Goal: Information Seeking & Learning: Learn about a topic

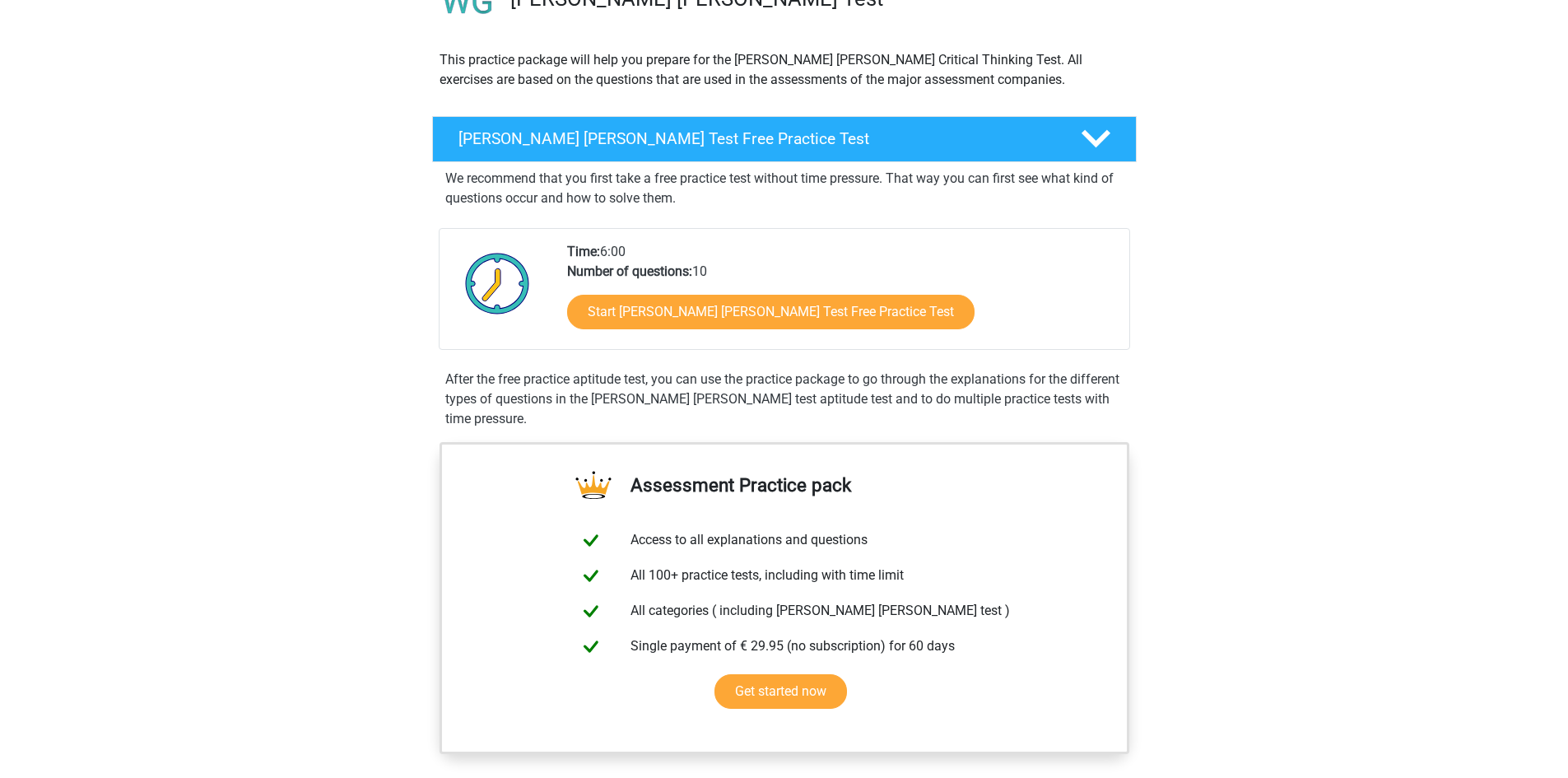
scroll to position [165, 0]
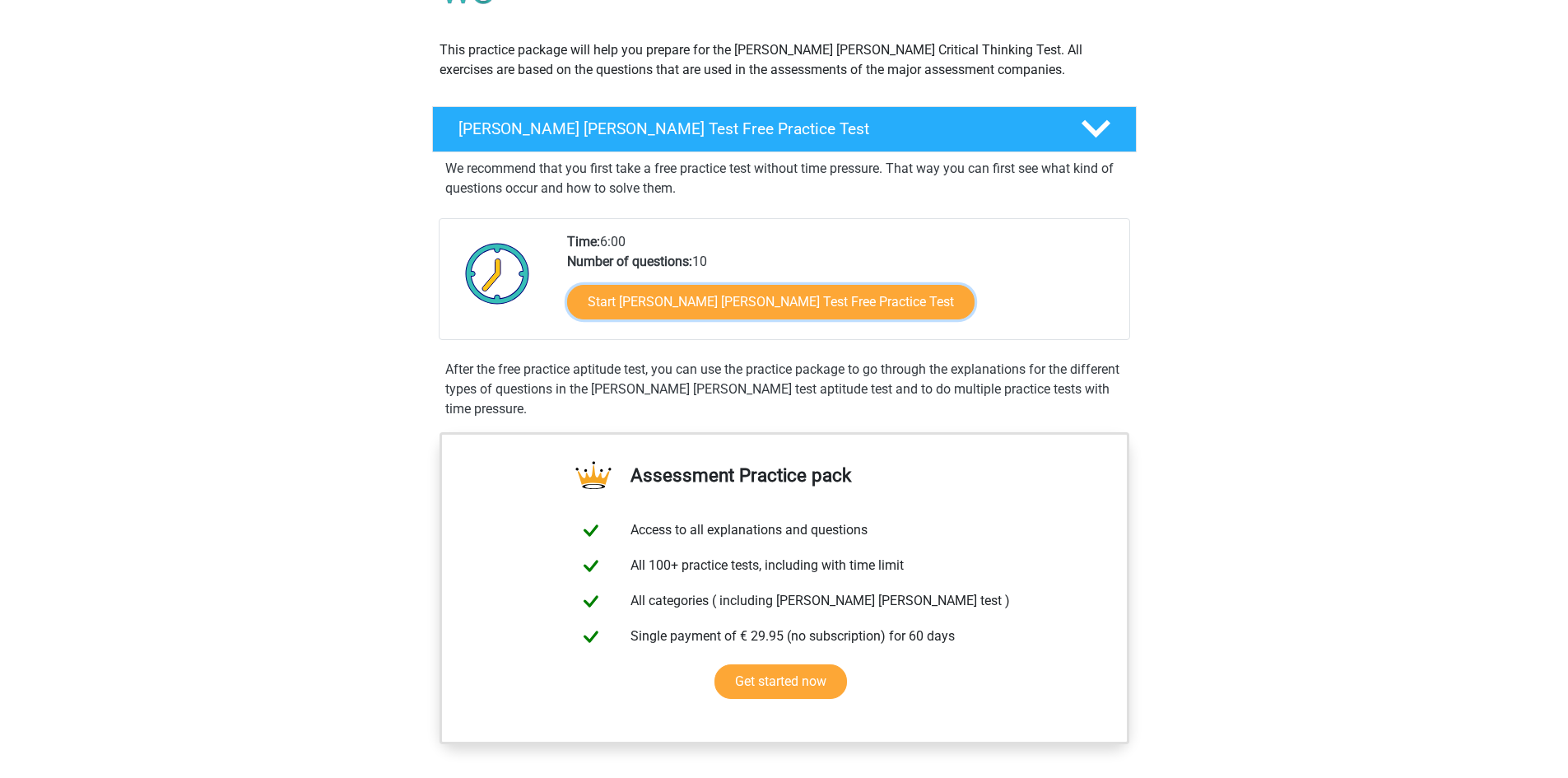
click at [705, 312] on link "Start Watson Glaser Test Free Practice Test" at bounding box center [770, 302] width 408 height 34
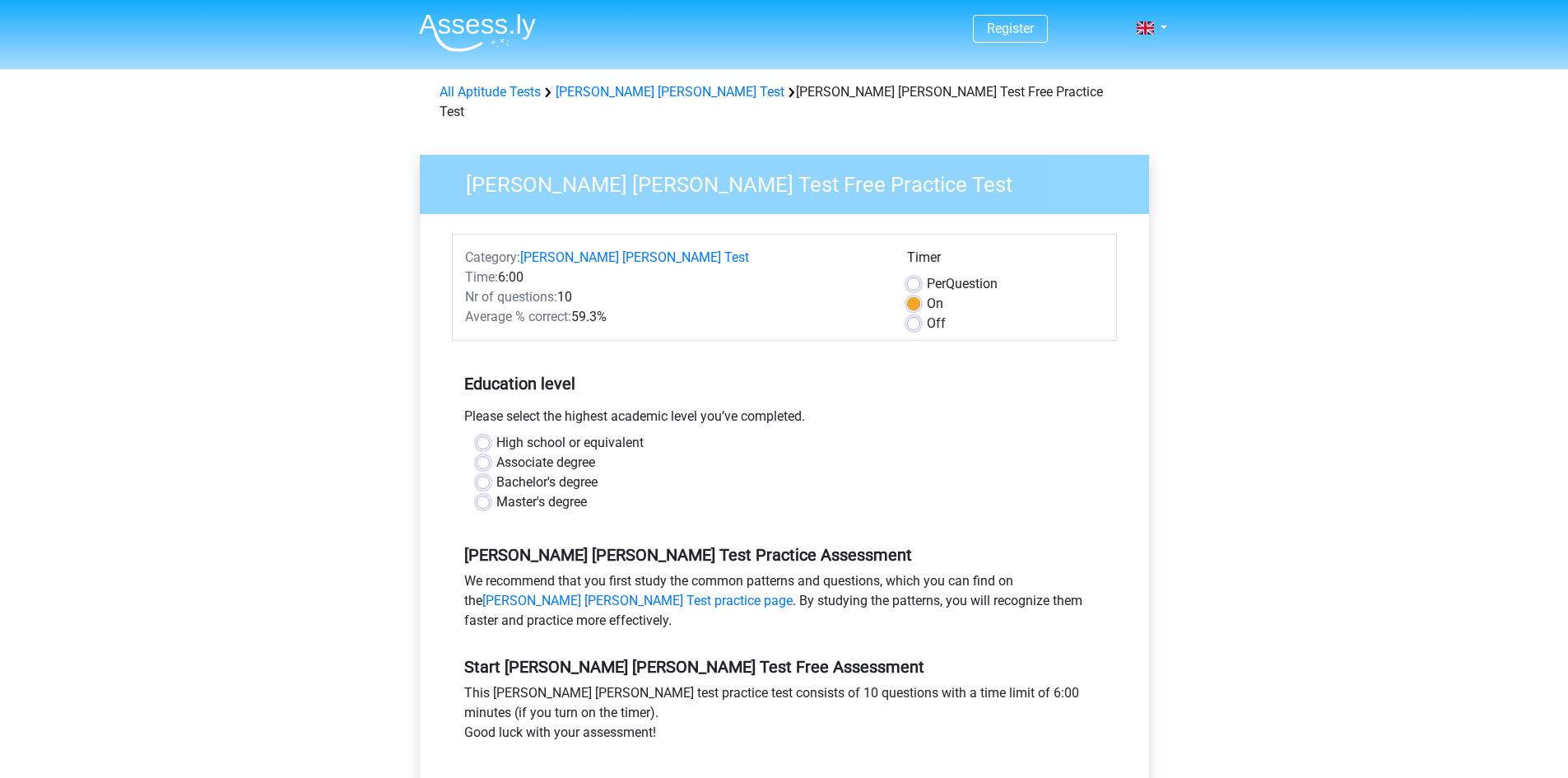
click at [531, 473] on label "Bachelor's degree" at bounding box center [547, 483] width 101 height 20
click at [490, 473] on input "Bachelor's degree" at bounding box center [483, 481] width 14 height 16
radio input "true"
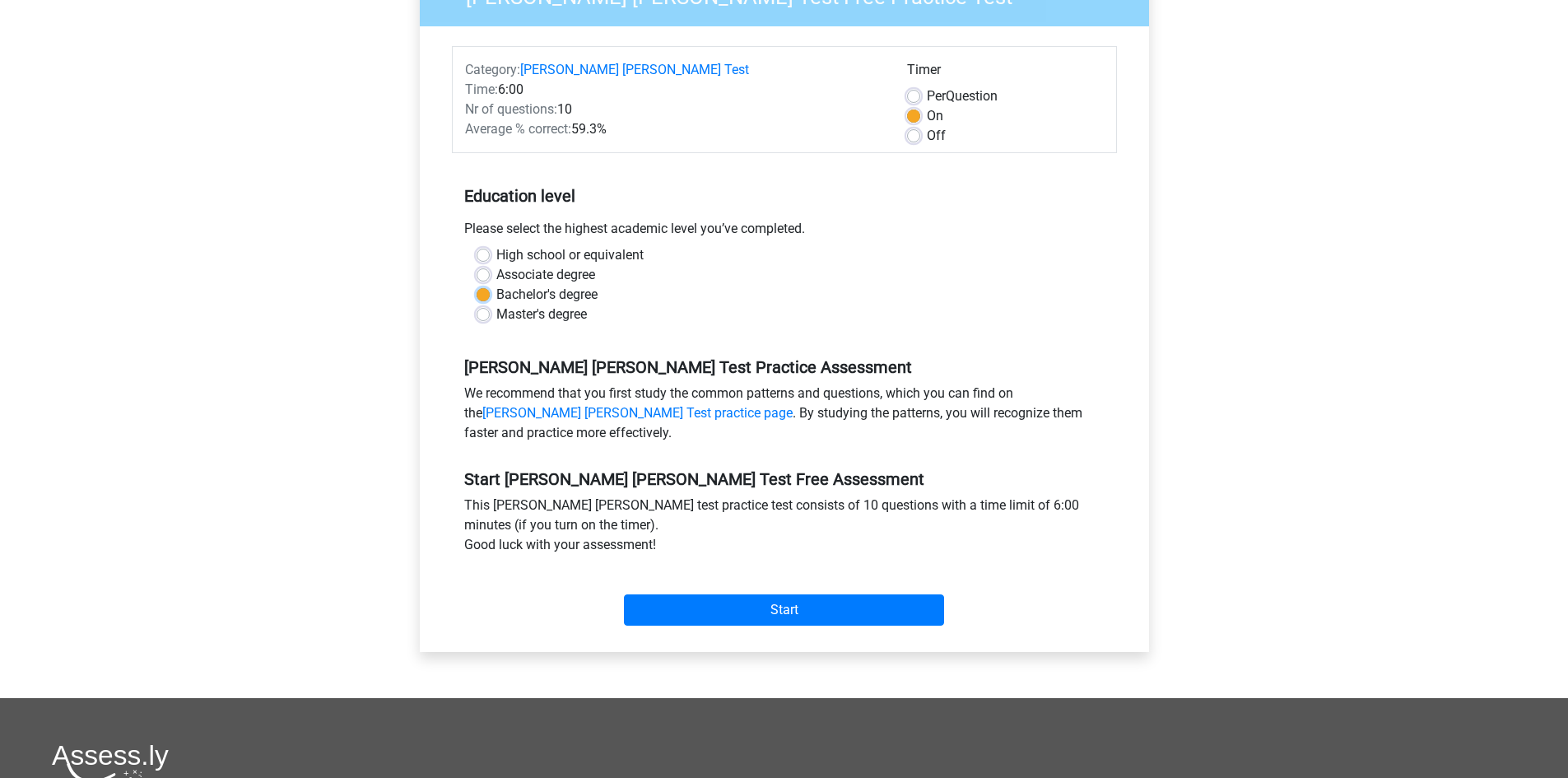
scroll to position [247, 0]
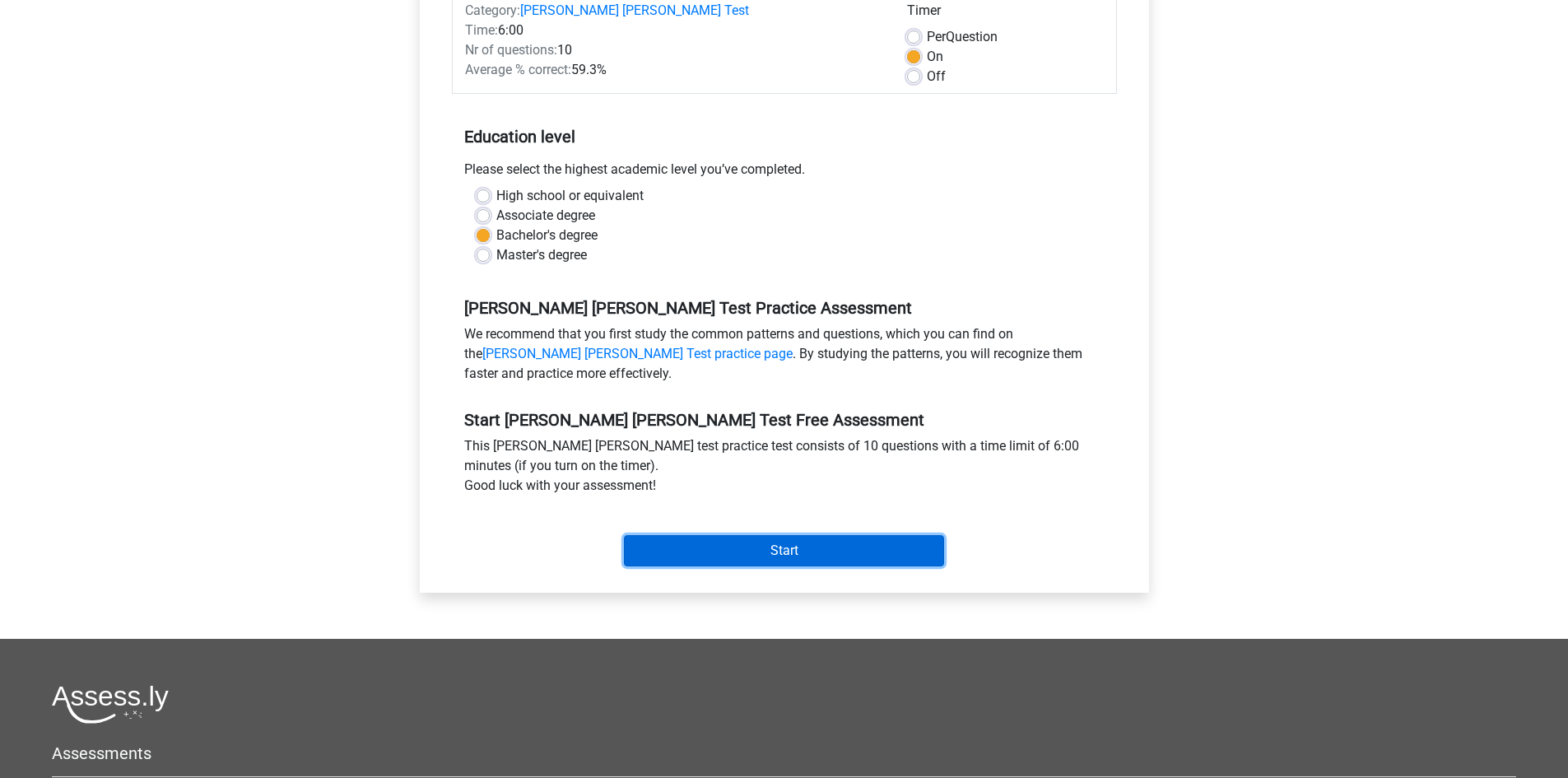
click at [800, 536] on input "Start" at bounding box center [784, 551] width 320 height 32
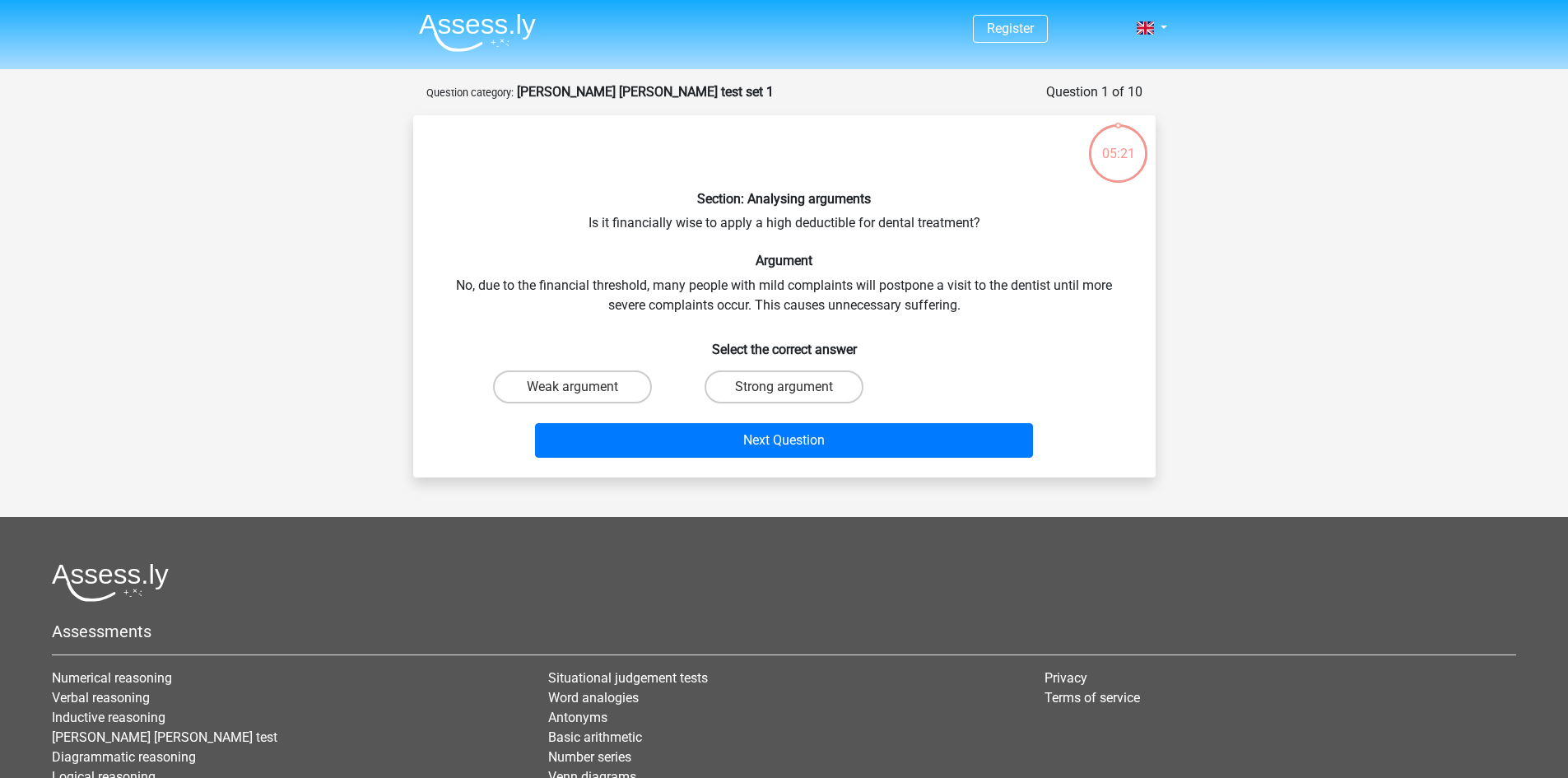
click at [826, 383] on label "Strong argument" at bounding box center [784, 387] width 159 height 33
click at [795, 387] on input "Strong argument" at bounding box center [789, 393] width 11 height 11
radio input "true"
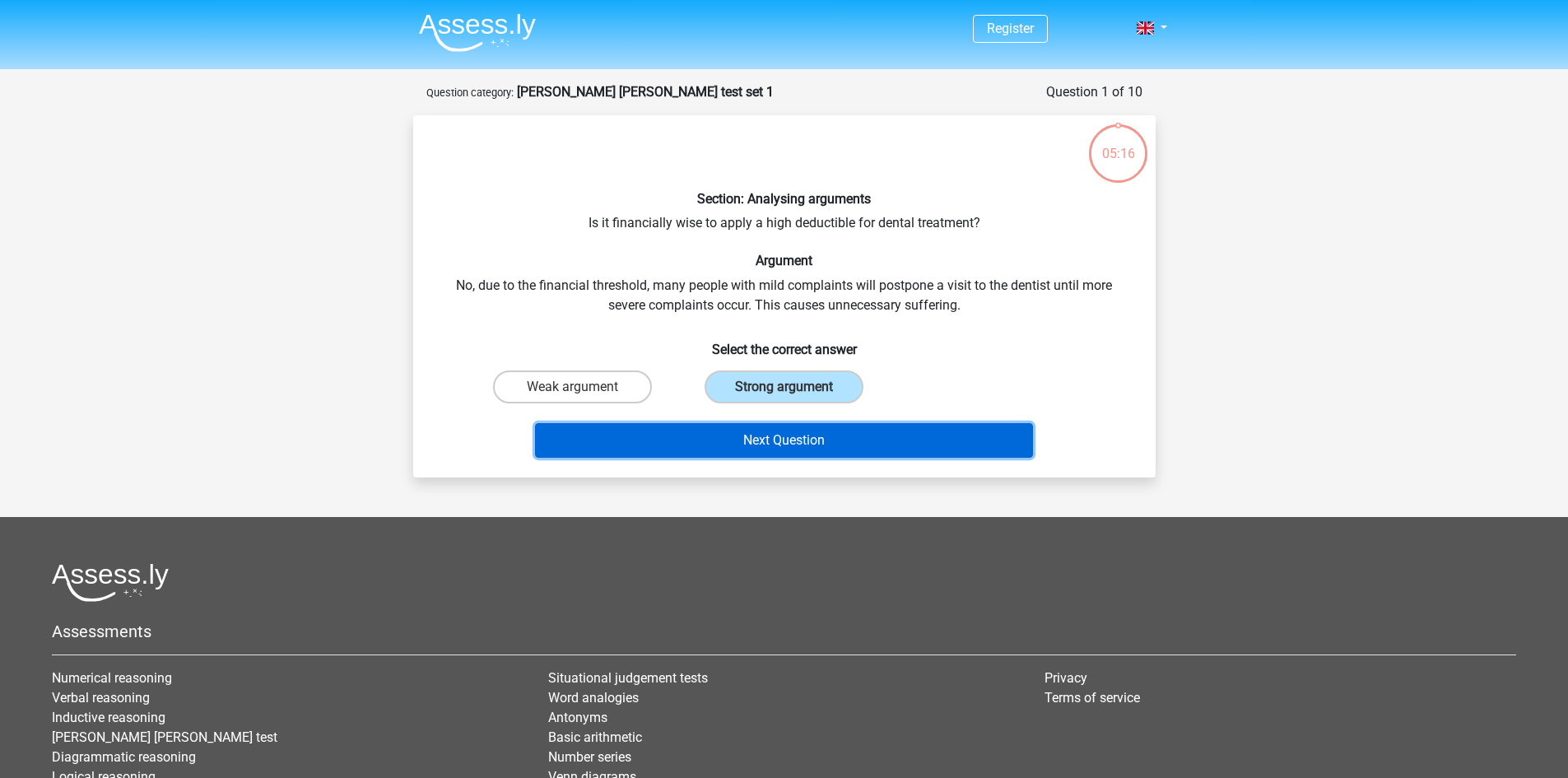
click at [837, 438] on button "Next Question" at bounding box center [784, 441] width 498 height 34
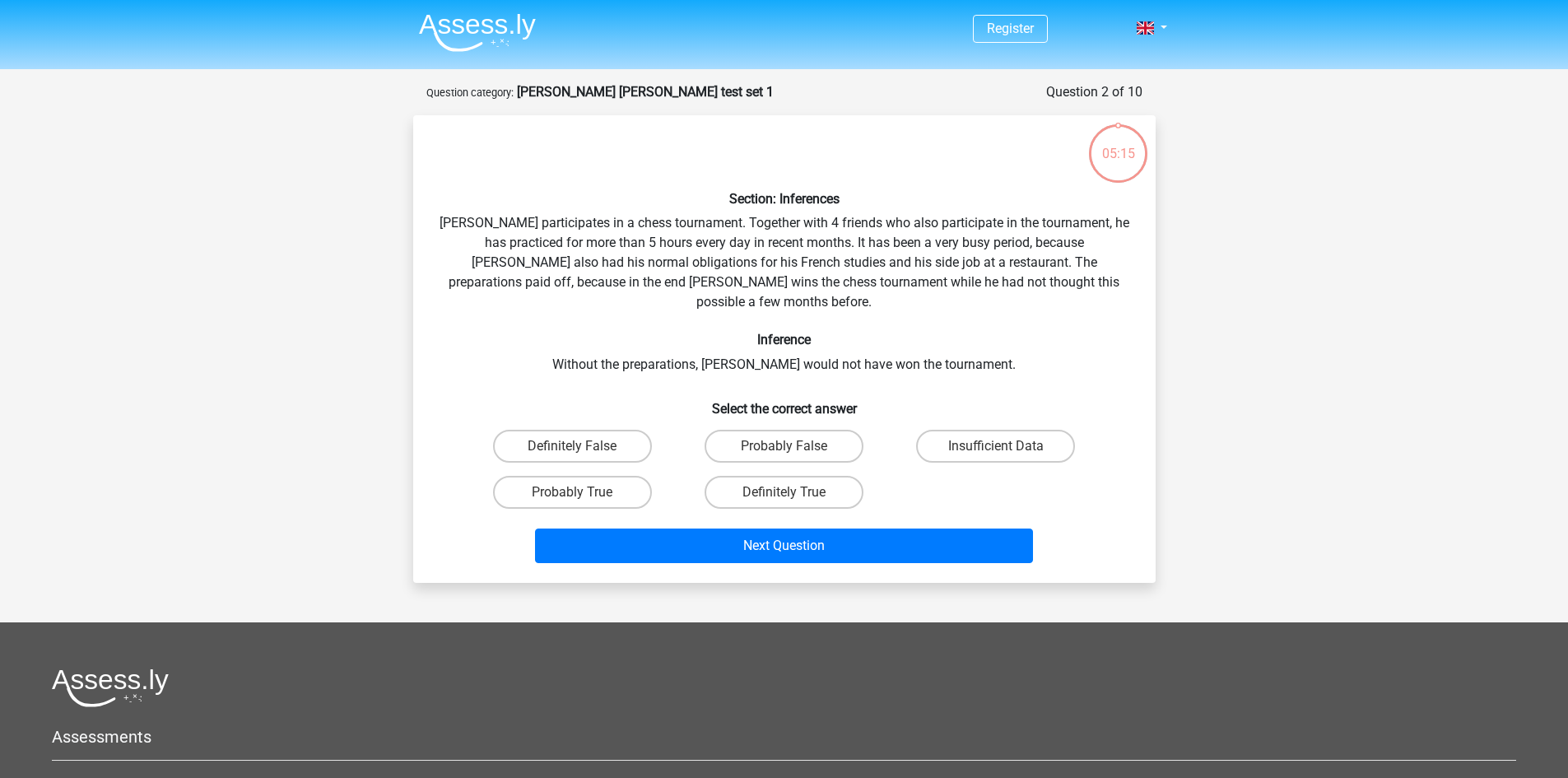
scroll to position [82, 0]
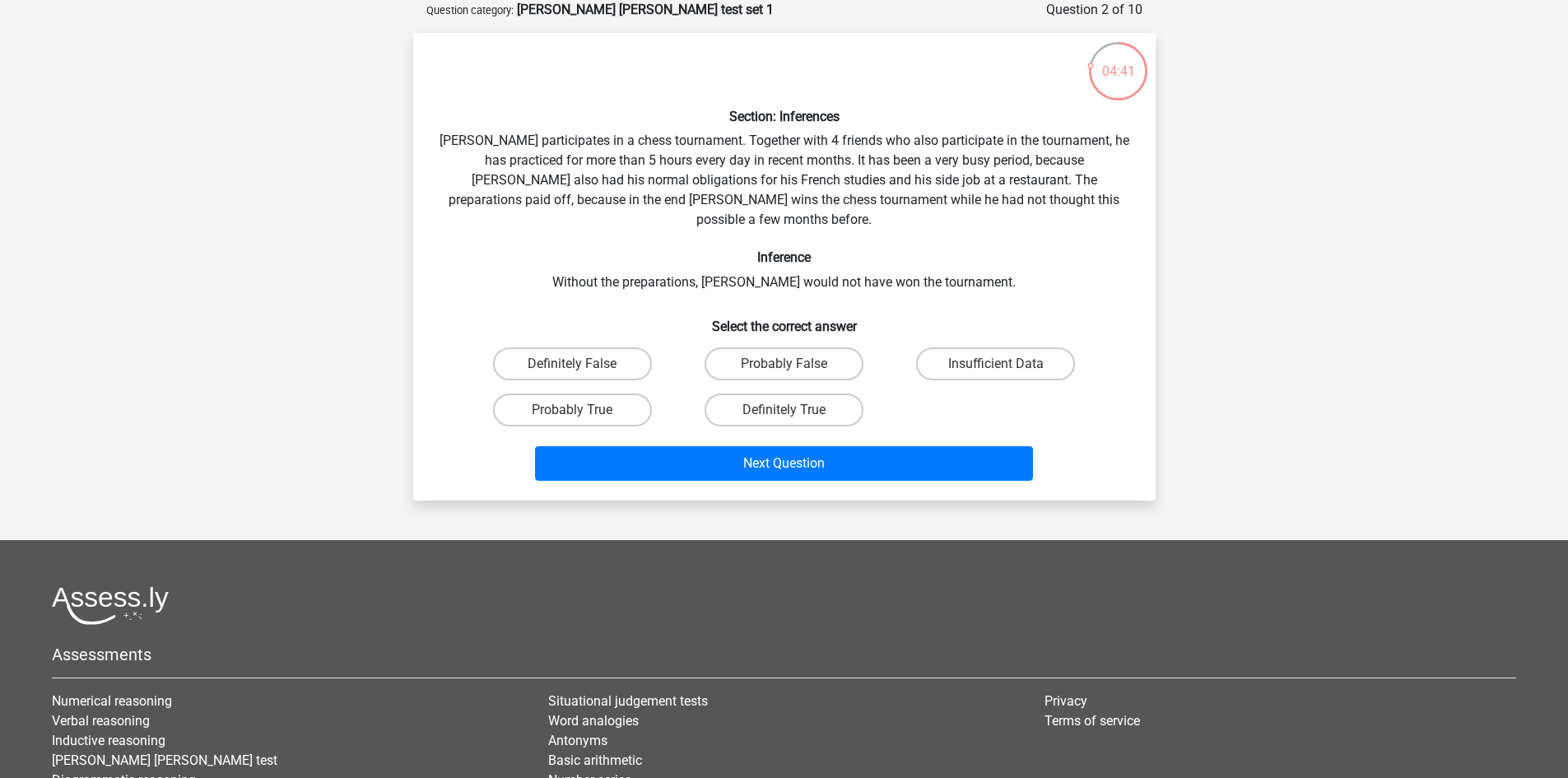
click at [621, 397] on label "Probably True" at bounding box center [572, 410] width 159 height 33
click at [583, 410] on input "Probably True" at bounding box center [578, 415] width 11 height 11
radio input "true"
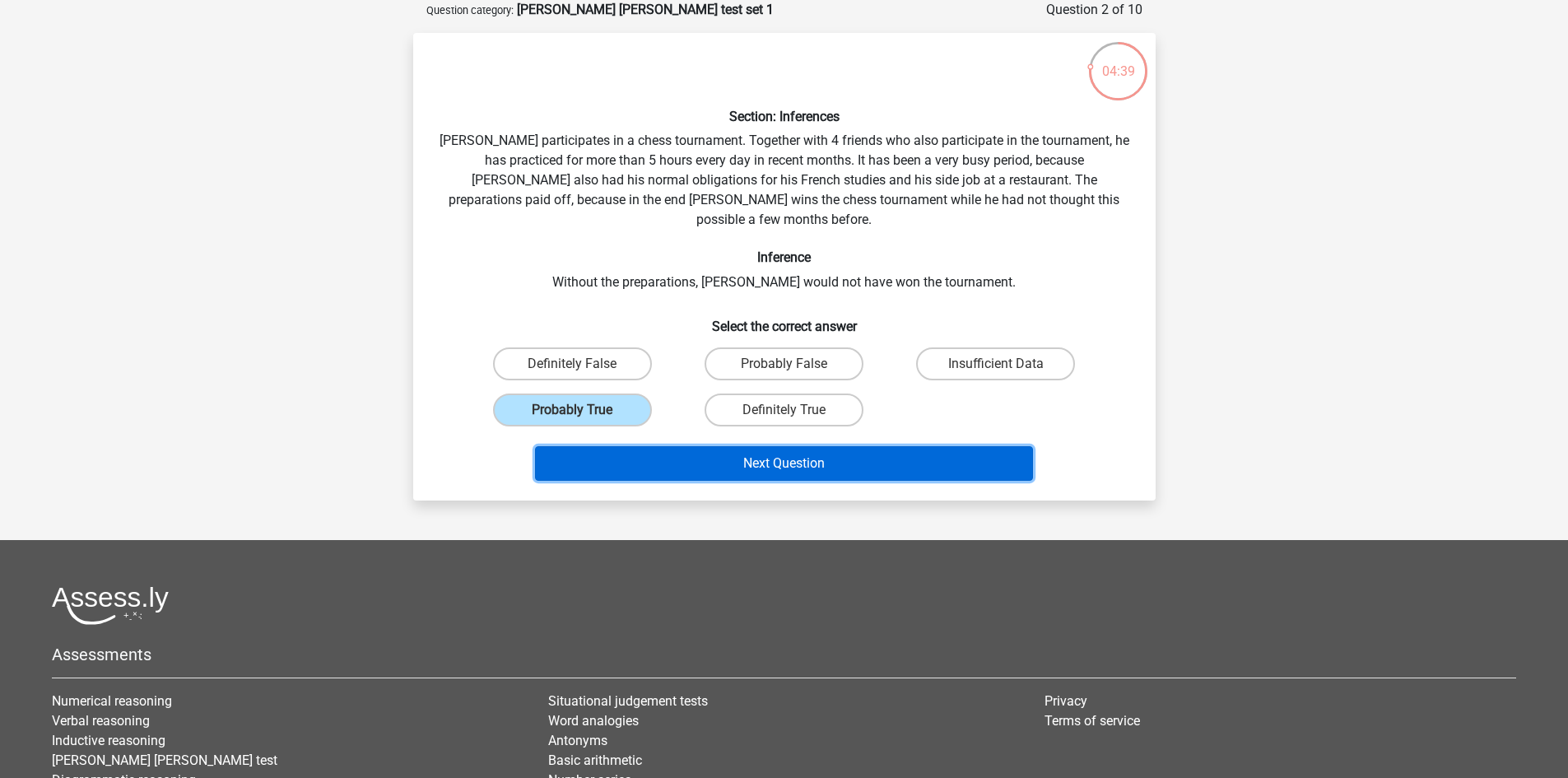
click at [688, 446] on button "Next Question" at bounding box center [784, 463] width 498 height 34
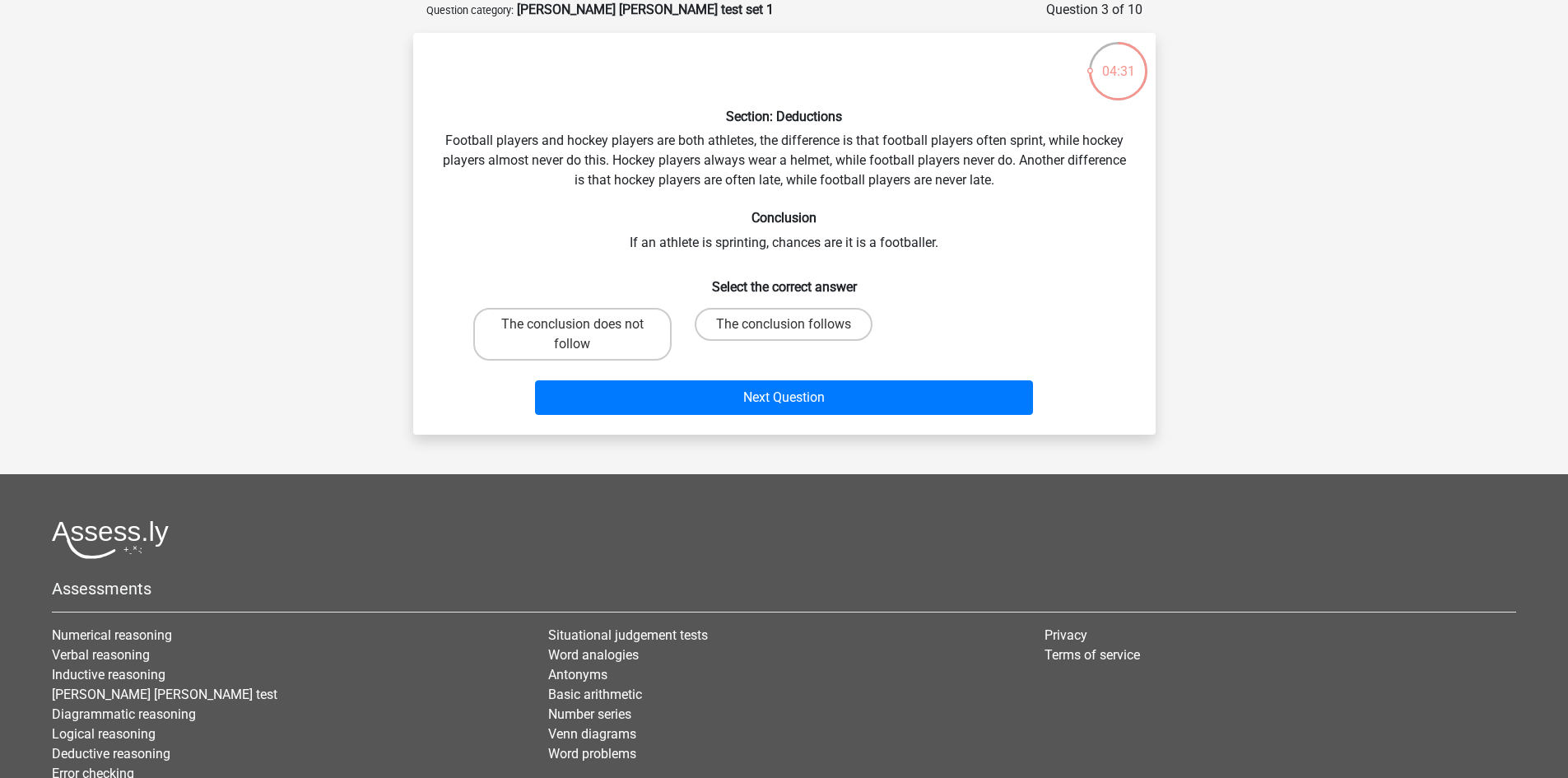
click at [587, 325] on label "The conclusion does not follow" at bounding box center [572, 335] width 198 height 52
click at [583, 325] on input "The conclusion does not follow" at bounding box center [578, 330] width 11 height 11
radio input "true"
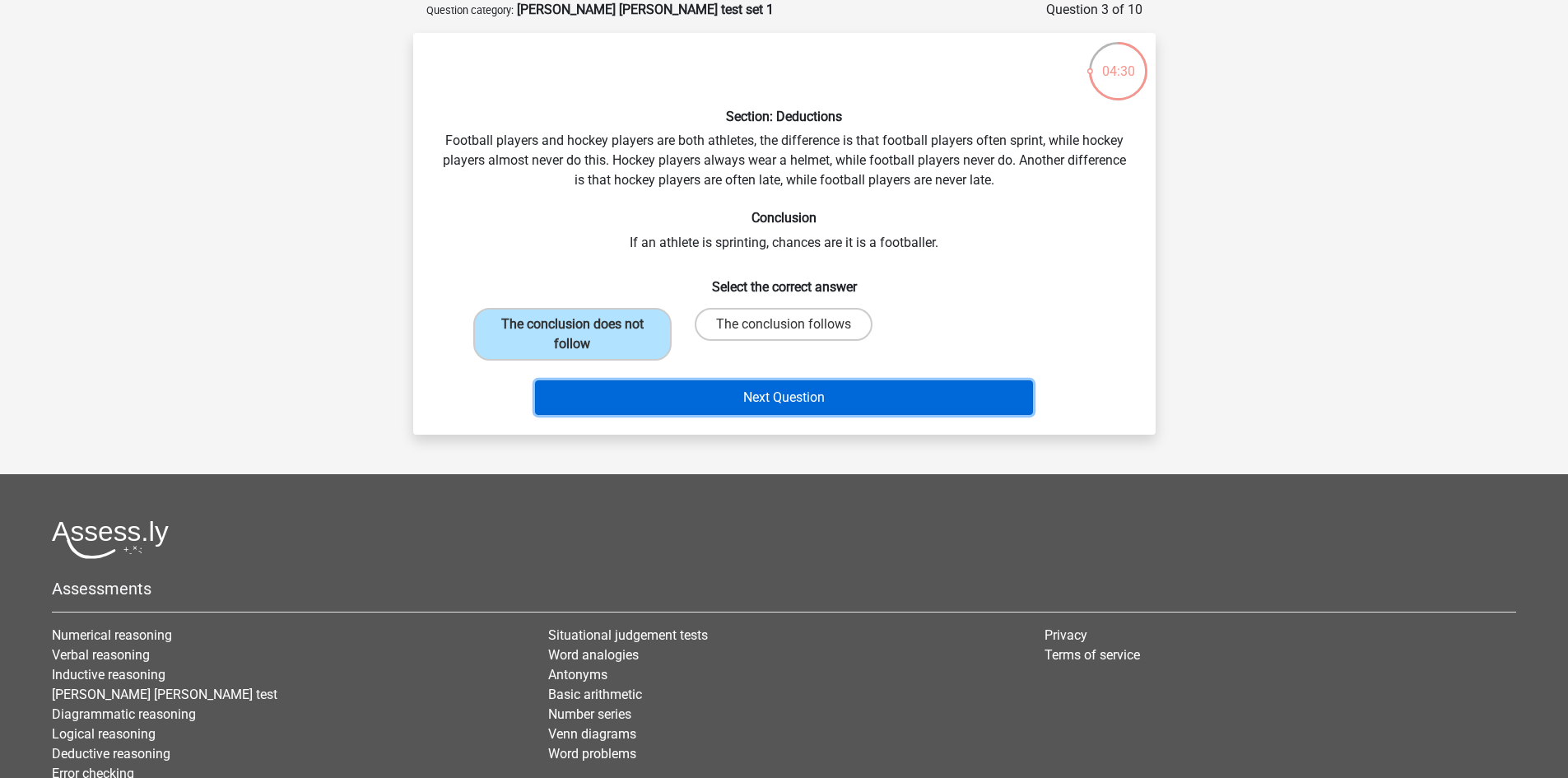
click at [651, 393] on button "Next Question" at bounding box center [784, 398] width 498 height 34
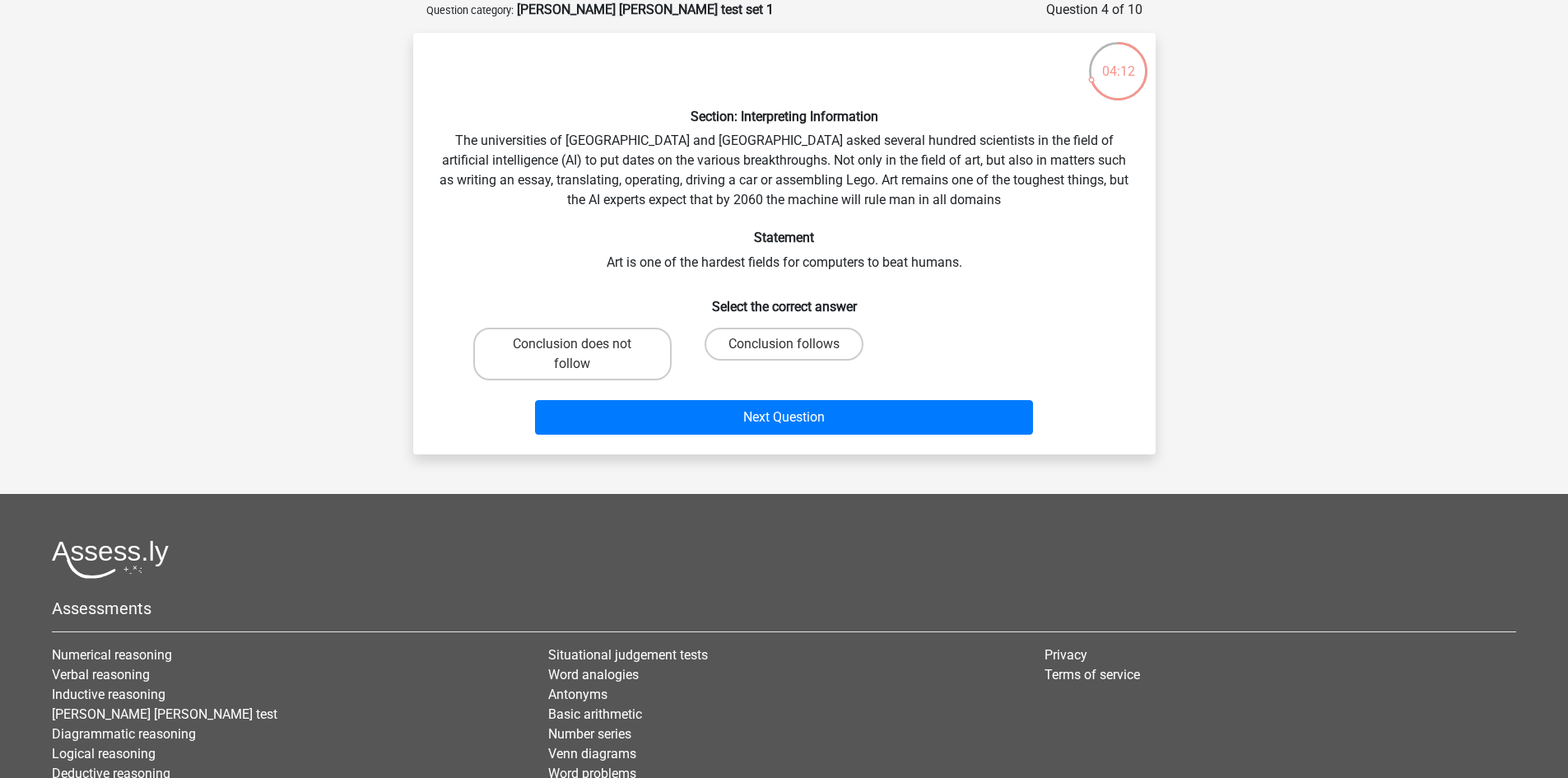
click at [746, 340] on label "Conclusion follows" at bounding box center [784, 344] width 159 height 33
click at [784, 345] on input "Conclusion follows" at bounding box center [789, 350] width 11 height 11
radio input "true"
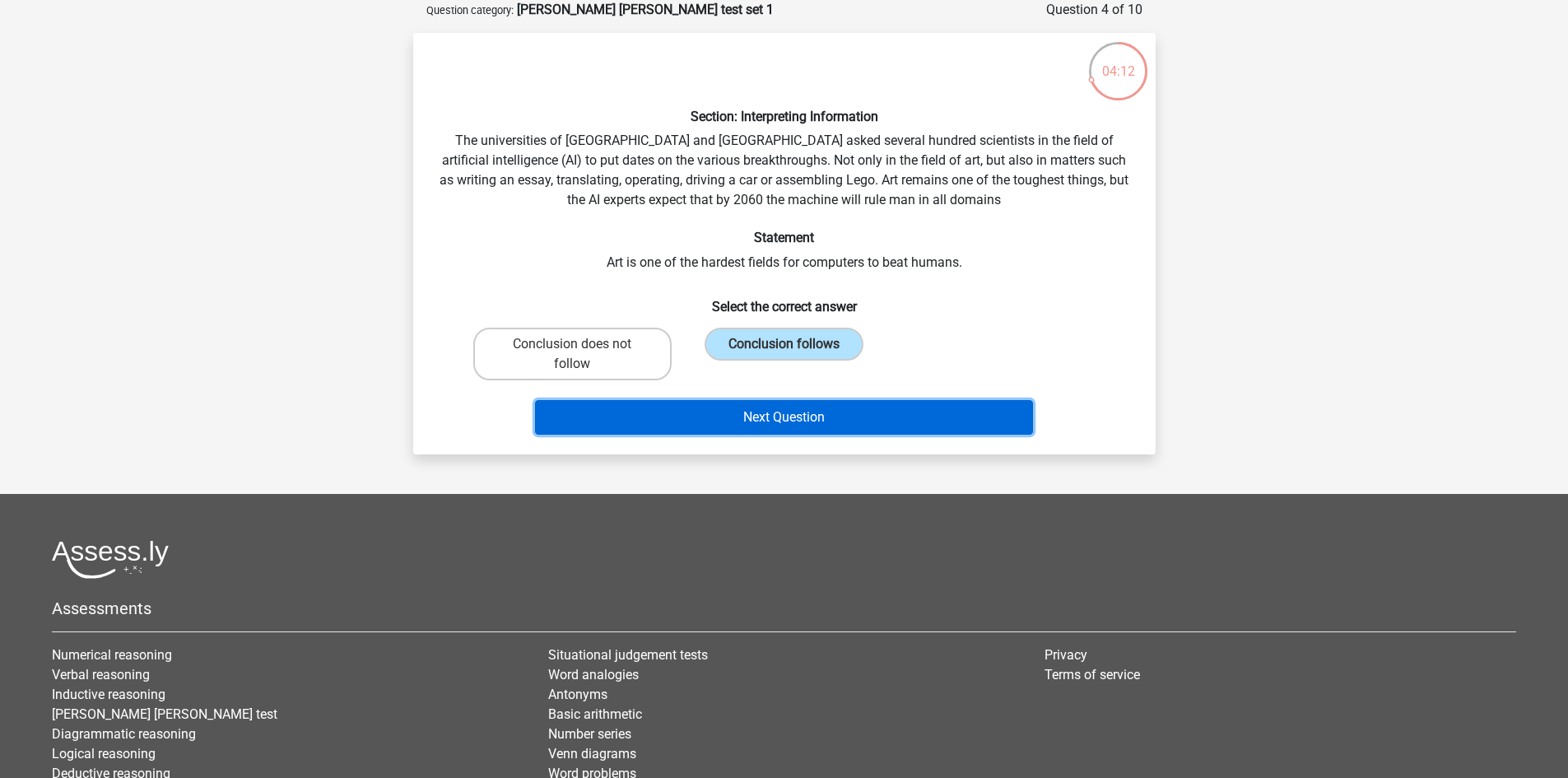
click at [728, 409] on button "Next Question" at bounding box center [784, 417] width 498 height 34
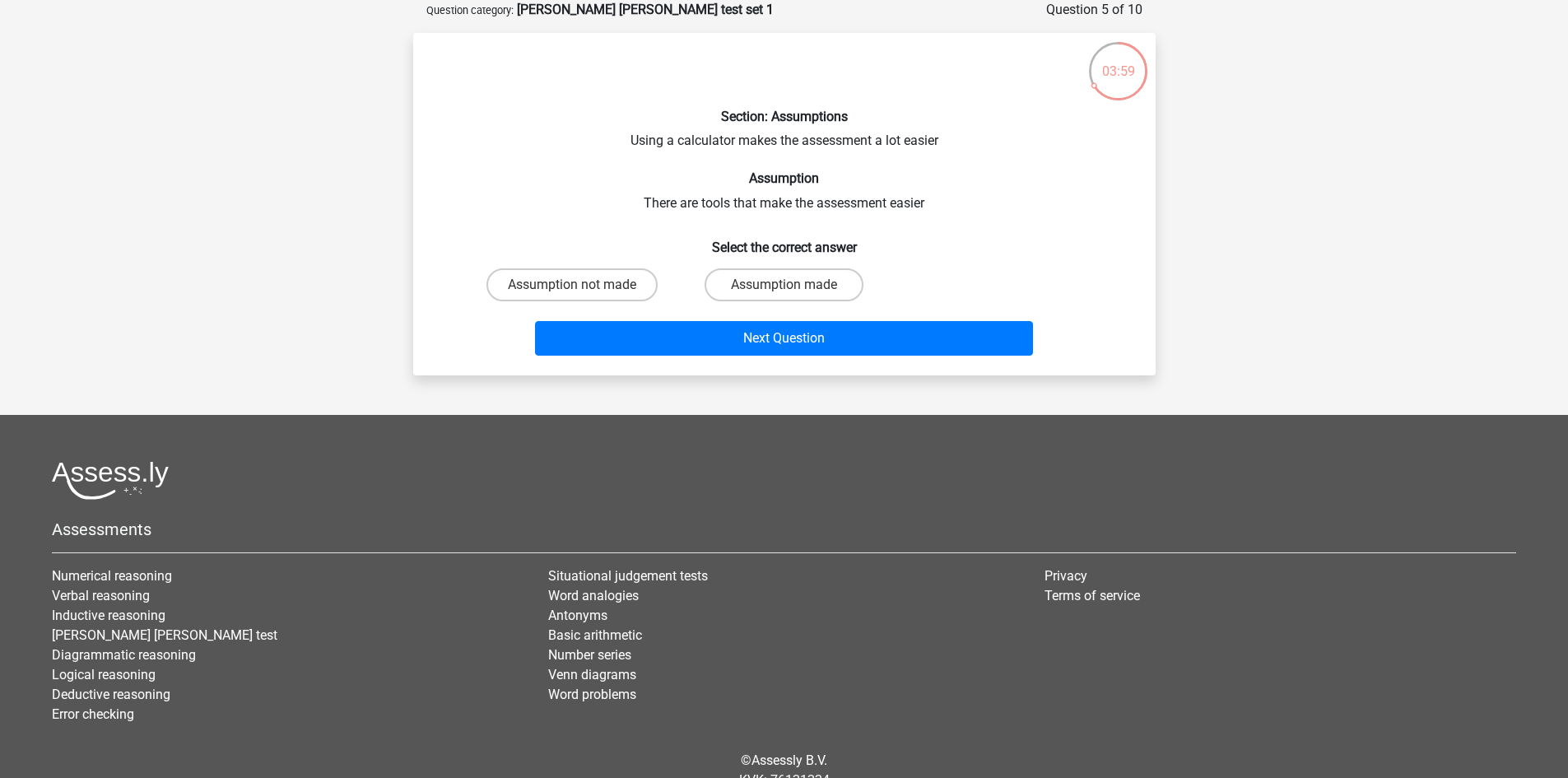
click at [756, 287] on label "Assumption made" at bounding box center [784, 285] width 159 height 33
click at [784, 287] on input "Assumption made" at bounding box center [789, 290] width 11 height 11
radio input "true"
click at [630, 286] on label "Assumption not made" at bounding box center [571, 285] width 171 height 33
click at [583, 286] on input "Assumption not made" at bounding box center [578, 290] width 11 height 11
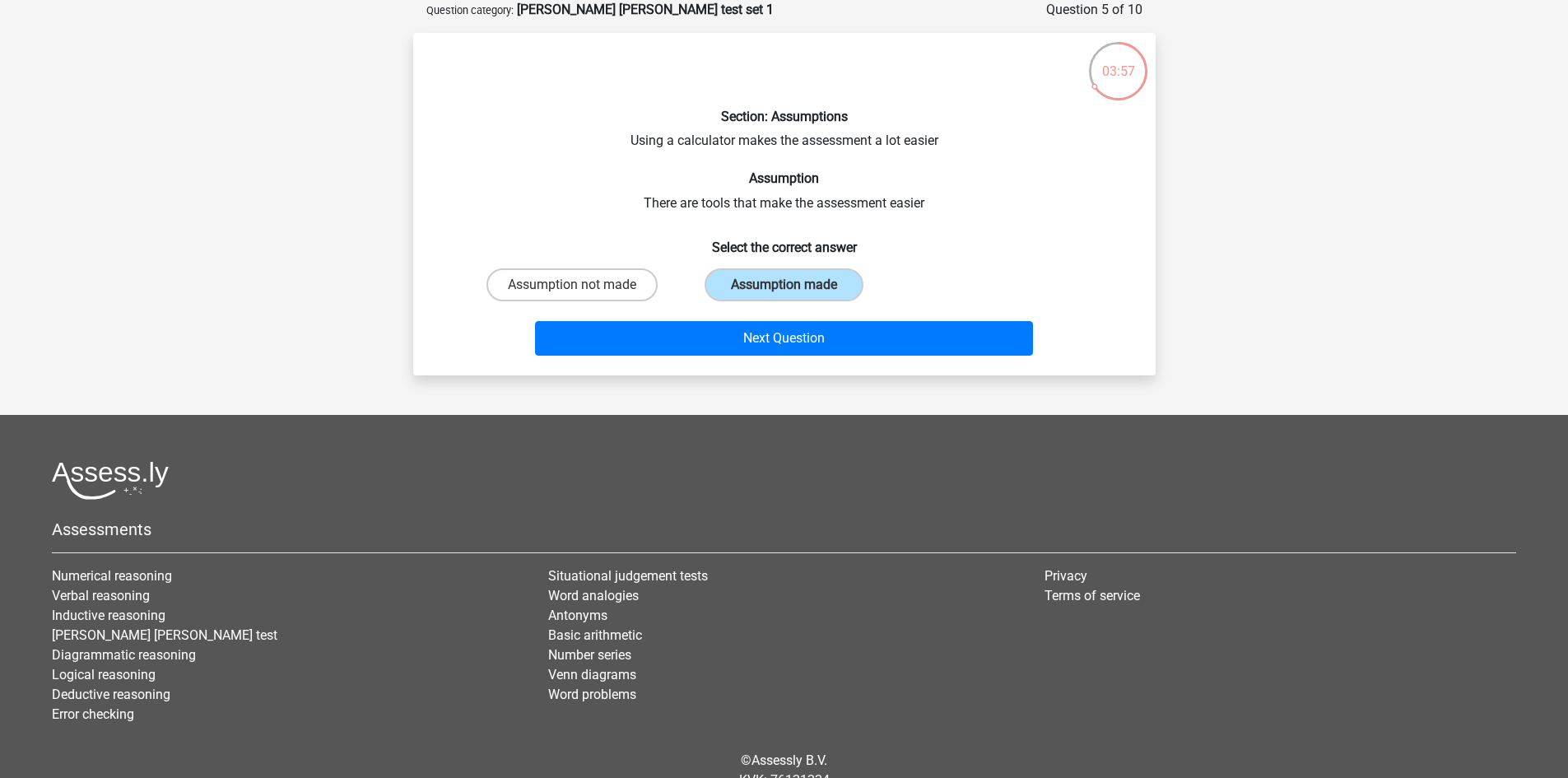
radio input "true"
click at [750, 289] on label "Assumption made" at bounding box center [784, 285] width 159 height 33
click at [784, 289] on input "Assumption made" at bounding box center [789, 290] width 11 height 11
radio input "true"
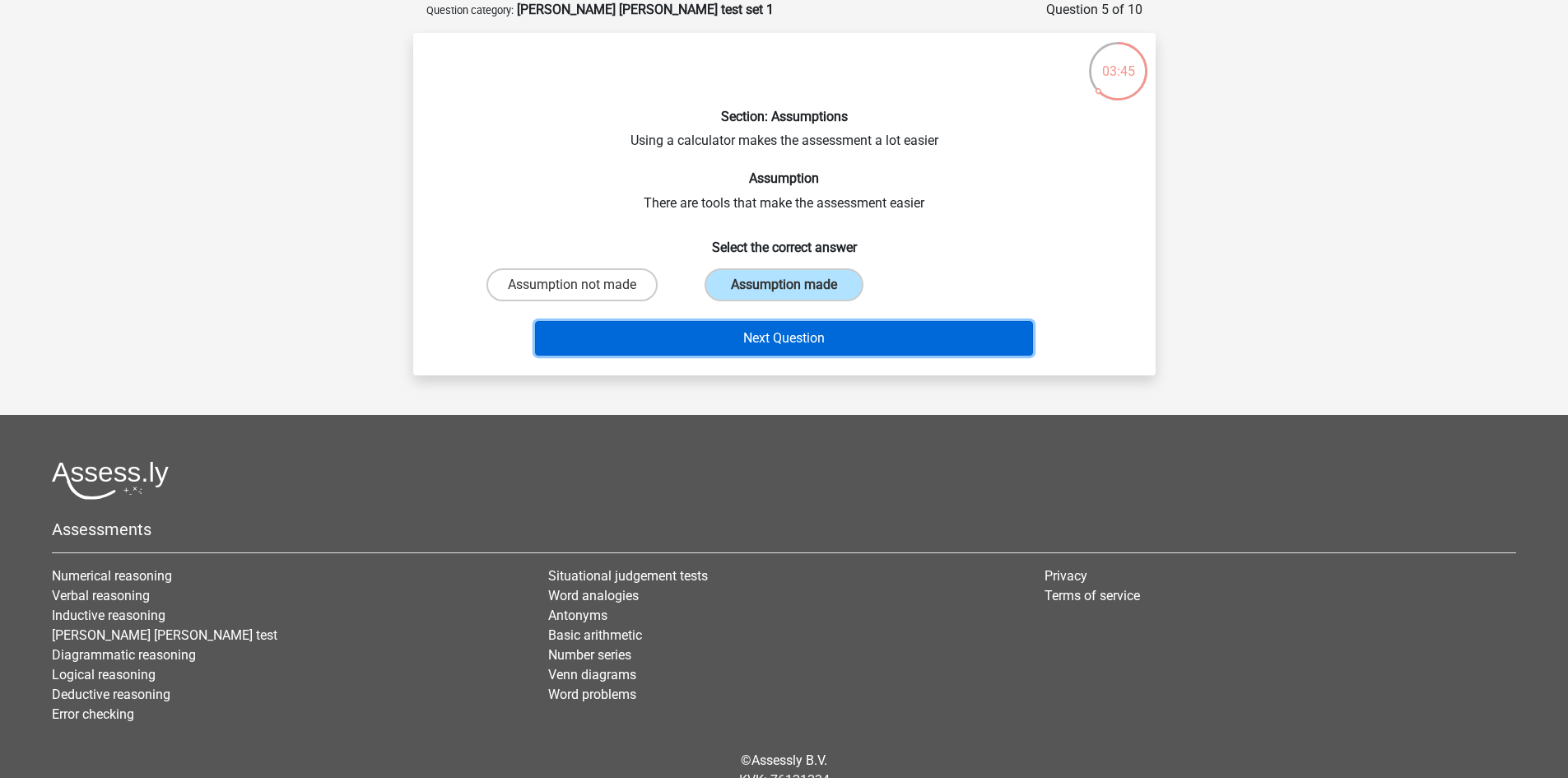
click at [723, 334] on button "Next Question" at bounding box center [784, 338] width 498 height 34
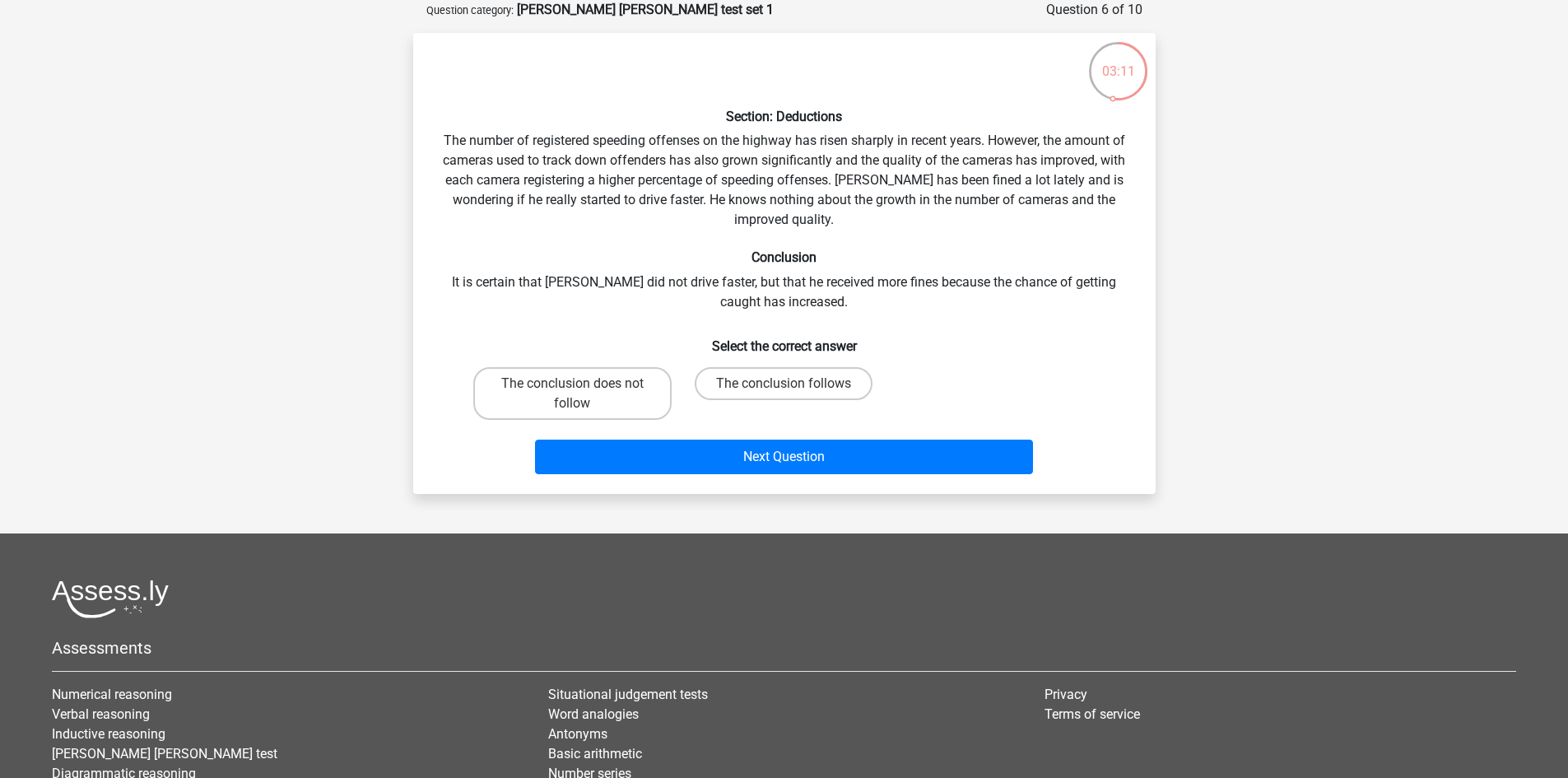
click at [620, 382] on label "The conclusion does not follow" at bounding box center [572, 394] width 198 height 52
click at [583, 384] on input "The conclusion does not follow" at bounding box center [578, 389] width 11 height 11
radio input "true"
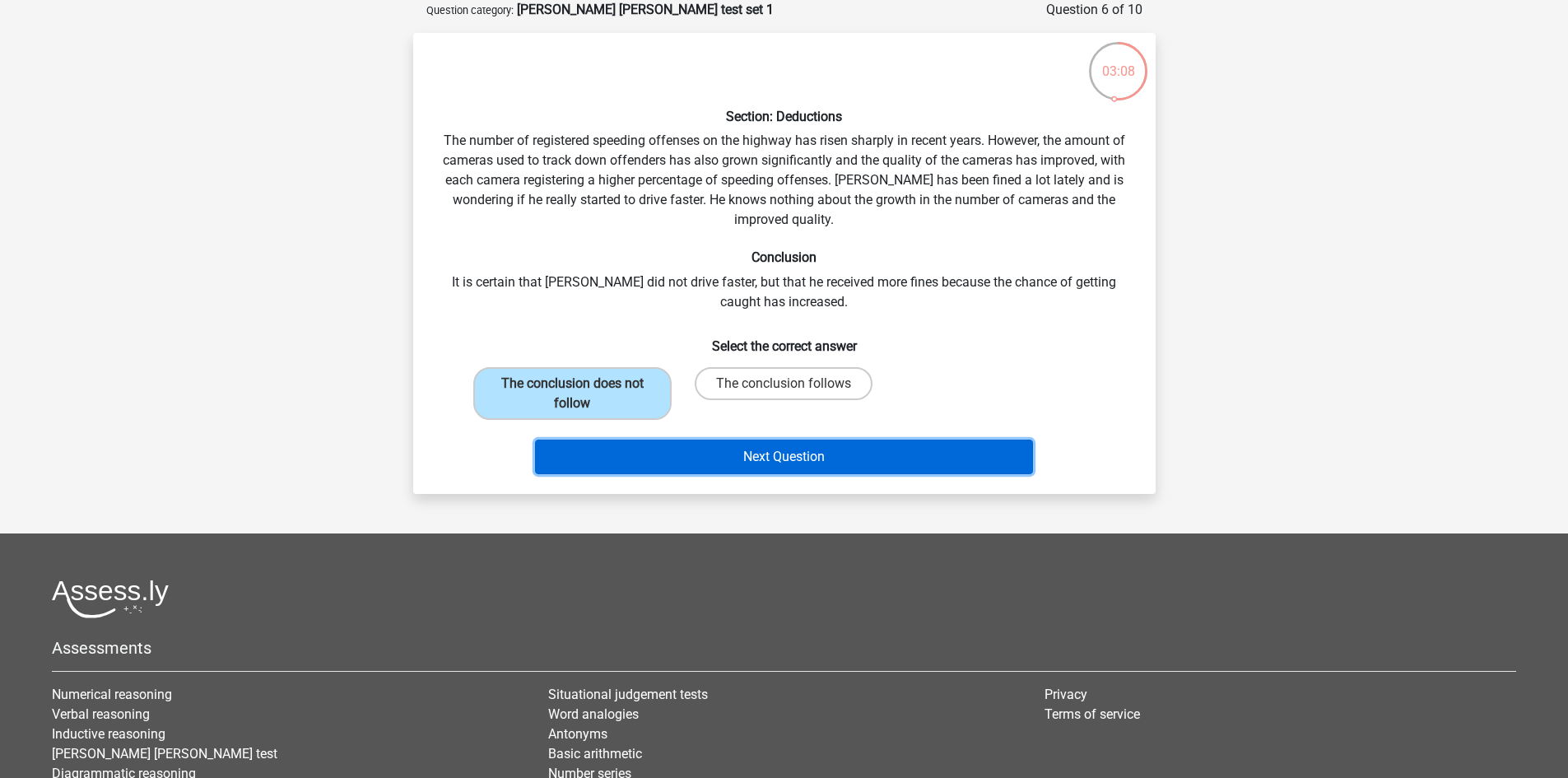
click at [892, 453] on button "Next Question" at bounding box center [784, 457] width 498 height 34
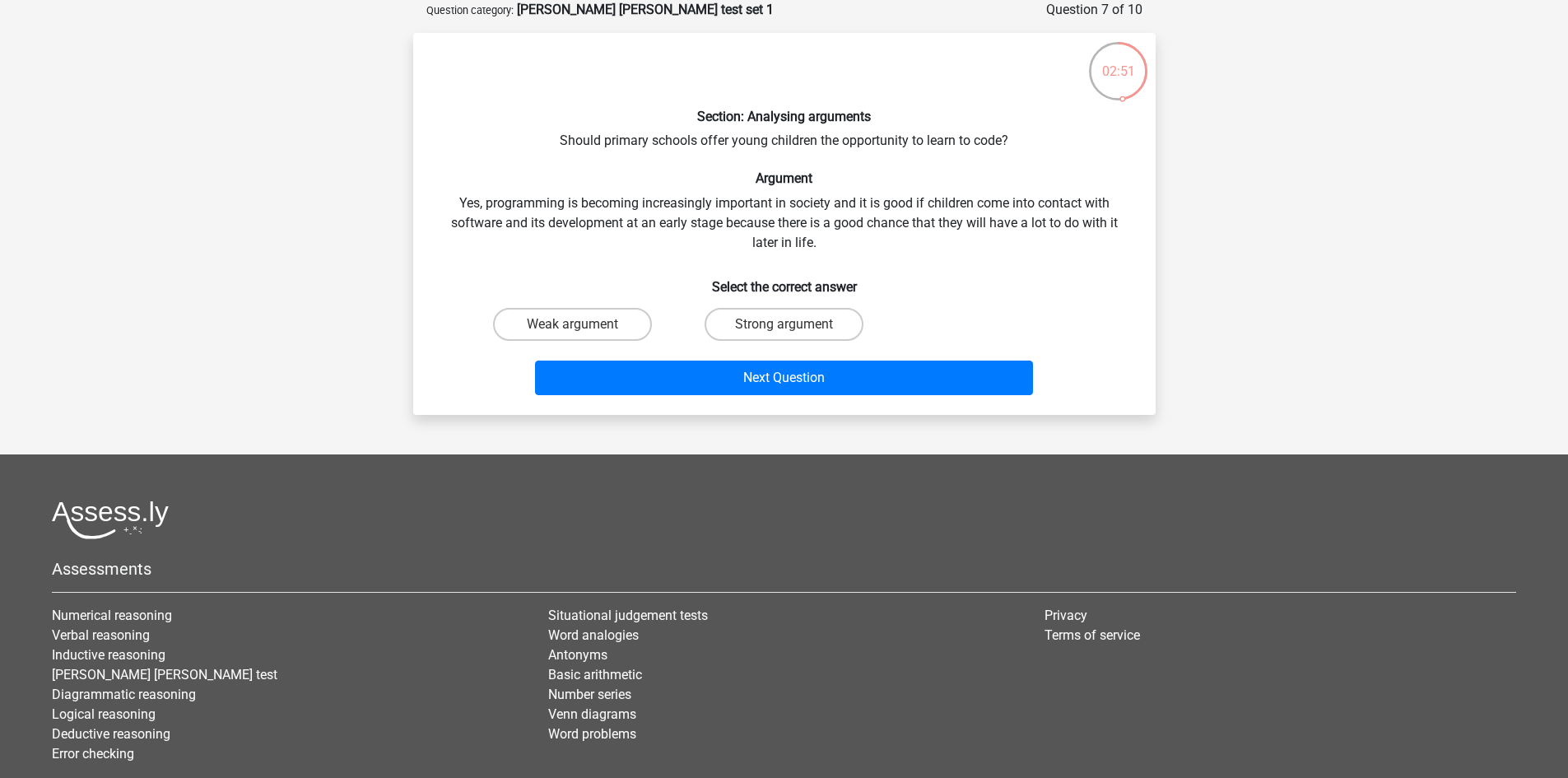
click at [582, 329] on input "Weak argument" at bounding box center [578, 330] width 11 height 11
radio input "true"
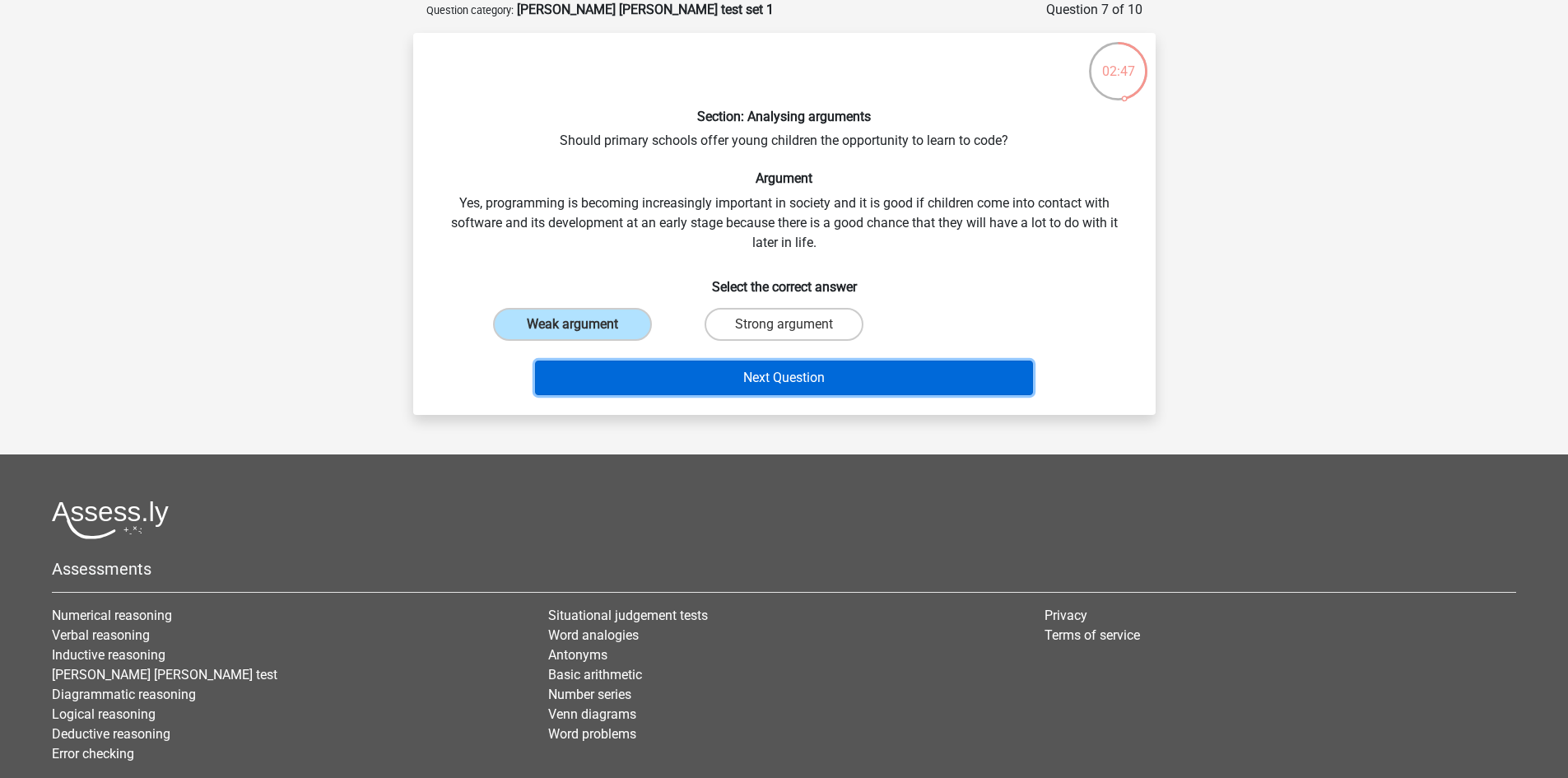
click at [738, 382] on button "Next Question" at bounding box center [784, 378] width 498 height 34
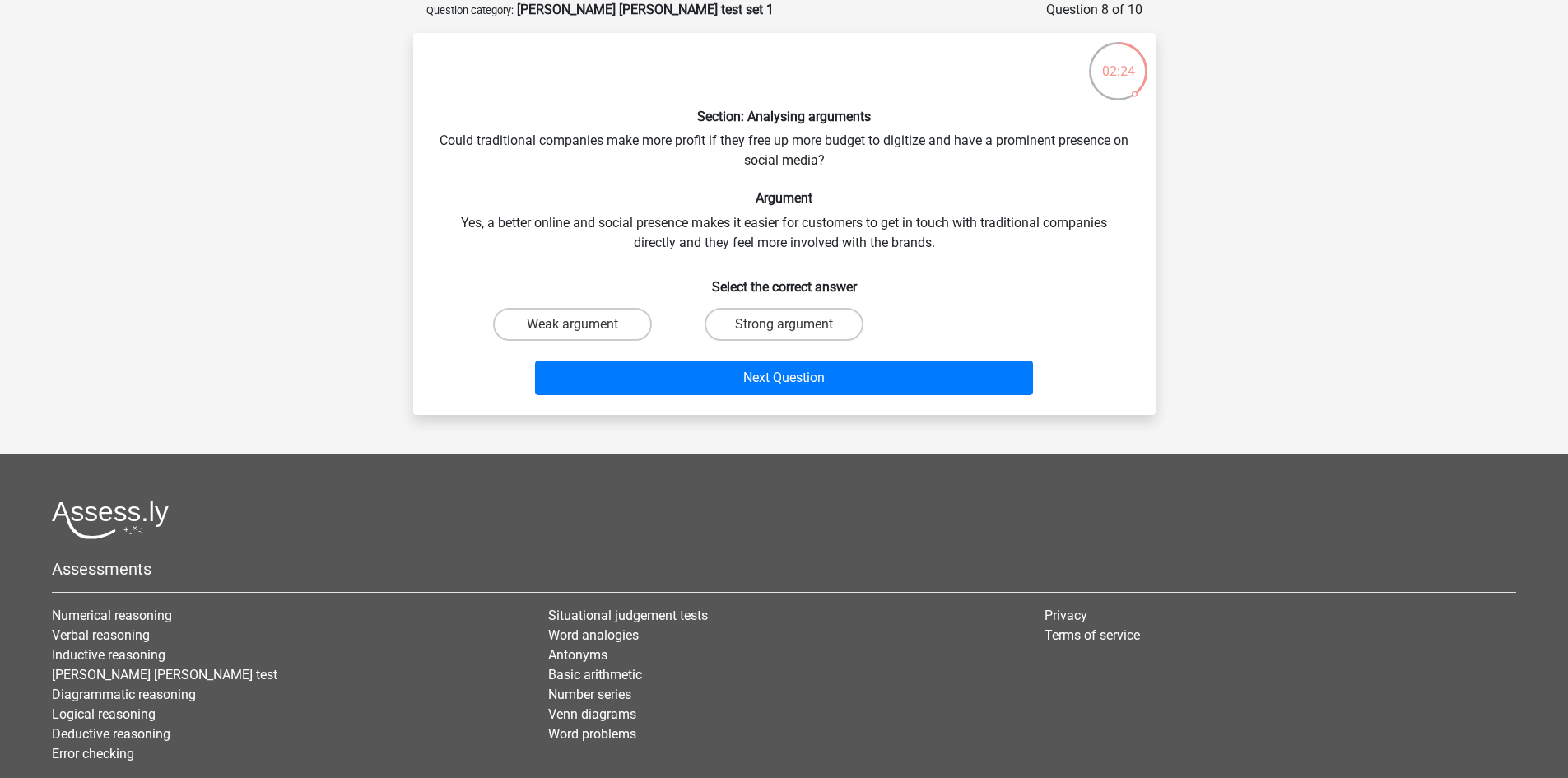
click at [759, 323] on label "Strong argument" at bounding box center [784, 325] width 159 height 33
click at [784, 325] on input "Strong argument" at bounding box center [789, 330] width 11 height 11
radio input "true"
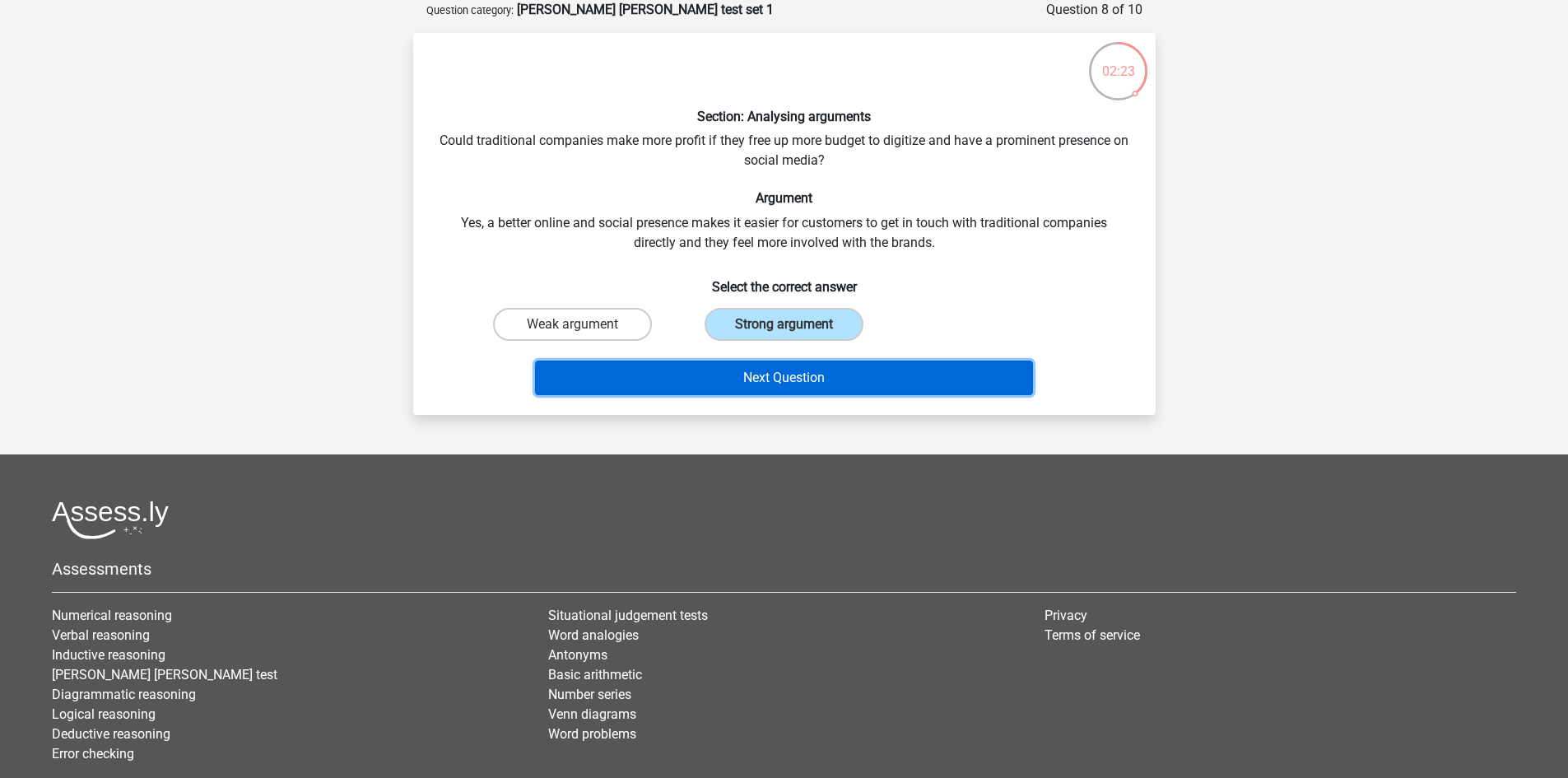
click at [760, 384] on button "Next Question" at bounding box center [784, 378] width 498 height 34
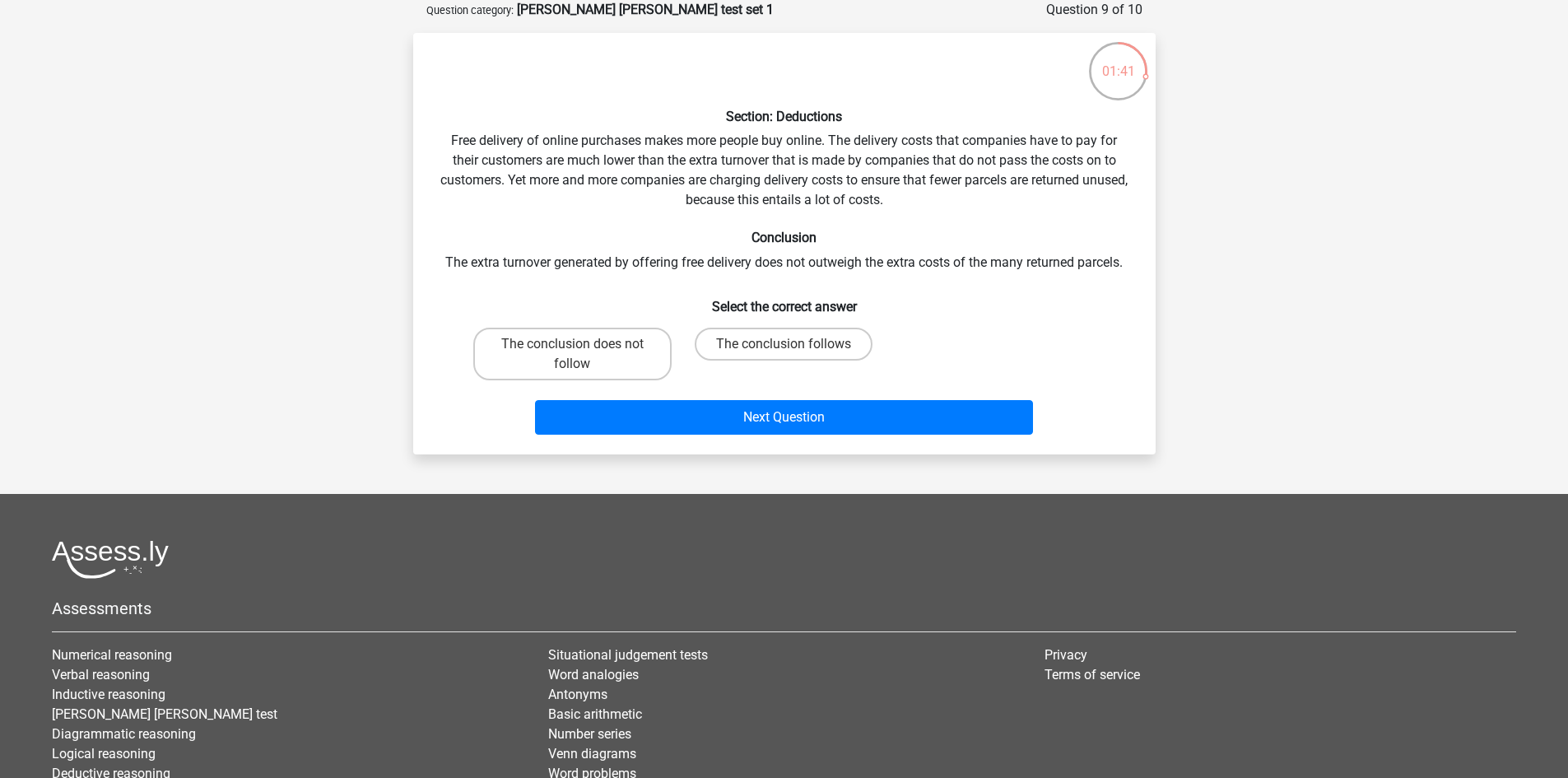
click at [814, 349] on label "The conclusion follows" at bounding box center [783, 344] width 178 height 33
click at [795, 349] on input "The conclusion follows" at bounding box center [789, 350] width 11 height 11
radio input "true"
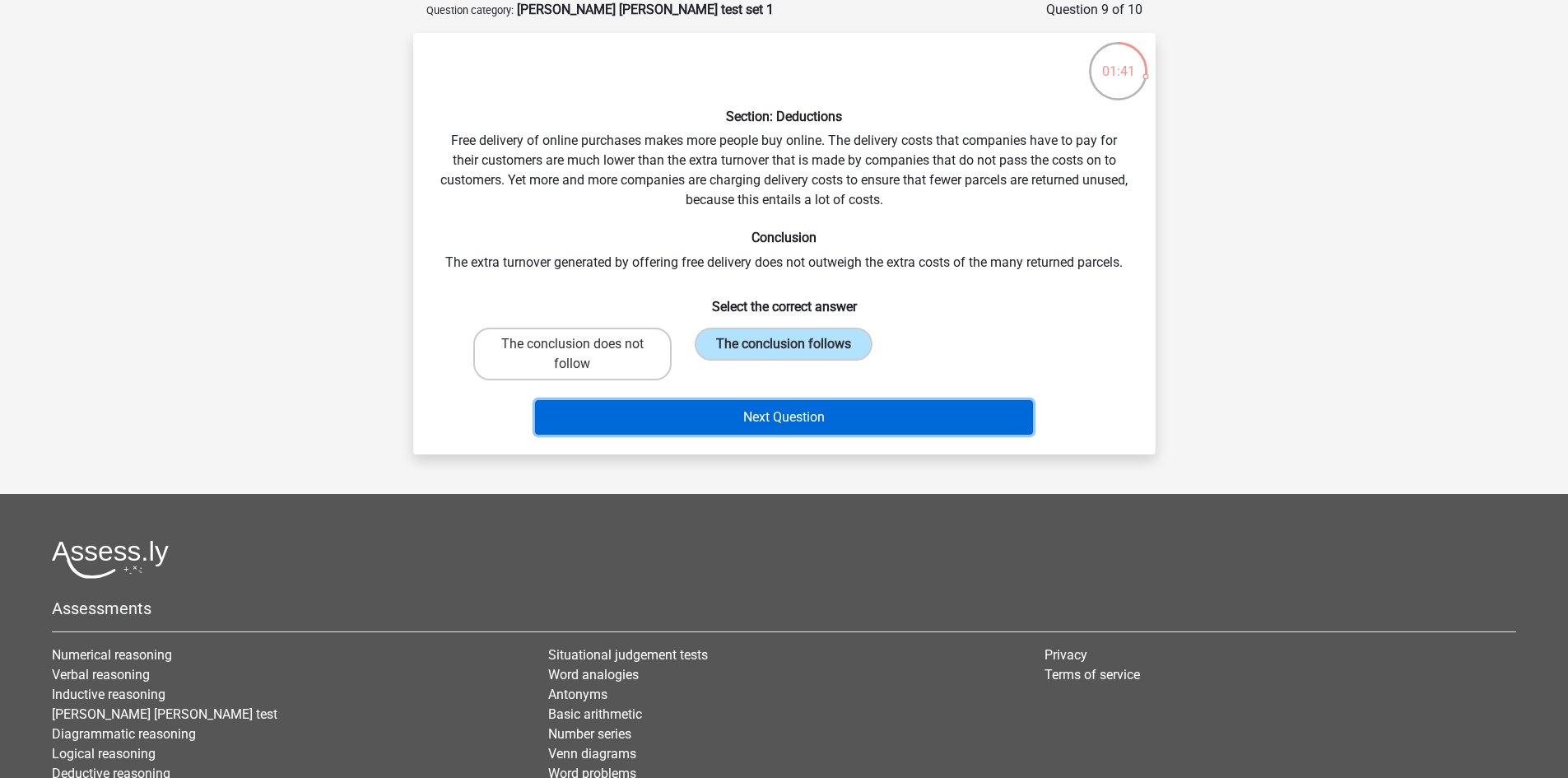
click at [817, 409] on button "Next Question" at bounding box center [784, 417] width 498 height 34
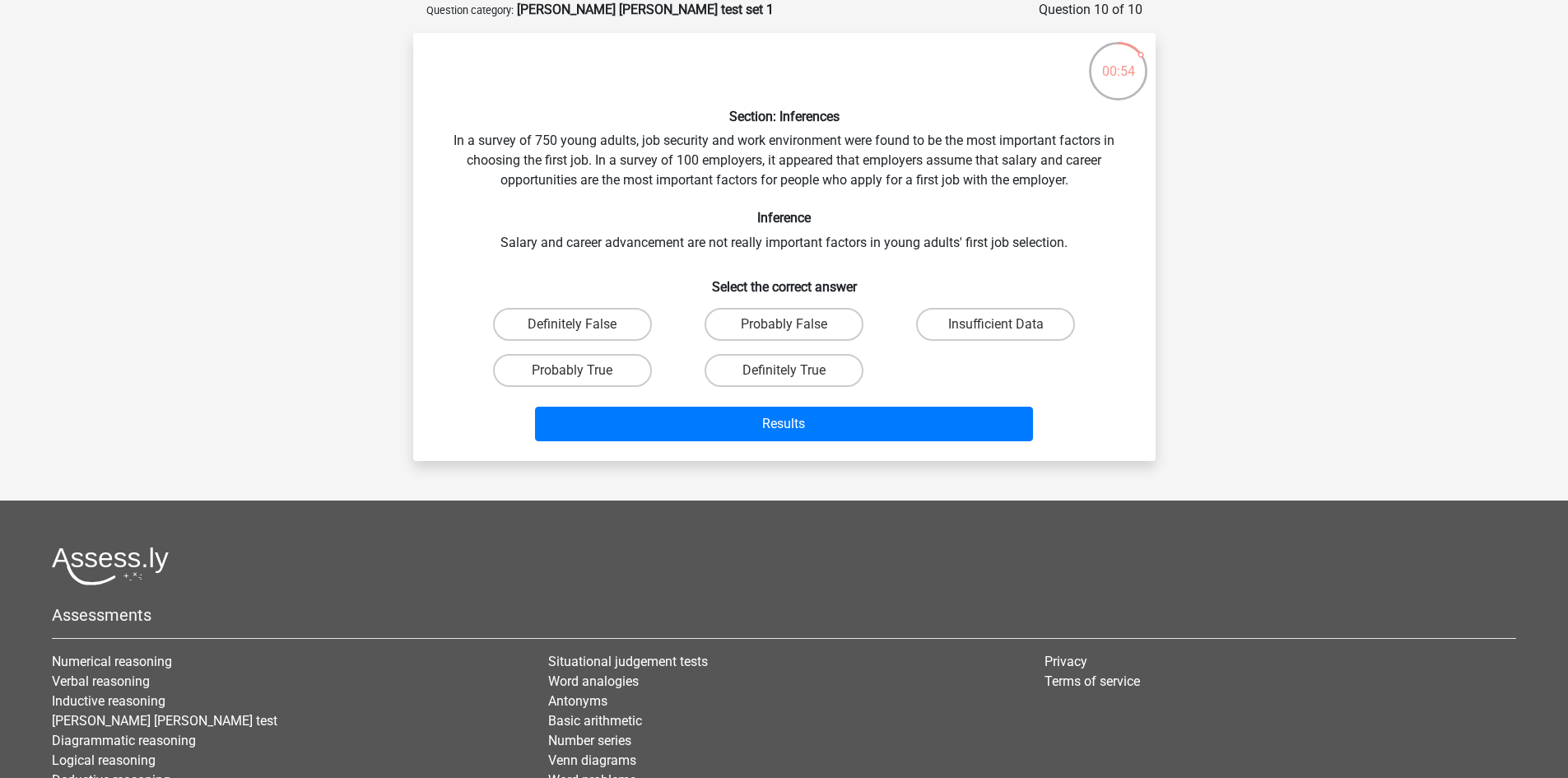
click at [970, 322] on label "Insufficient Data" at bounding box center [996, 325] width 159 height 33
click at [997, 325] on input "Insufficient Data" at bounding box center [1002, 330] width 11 height 11
radio input "true"
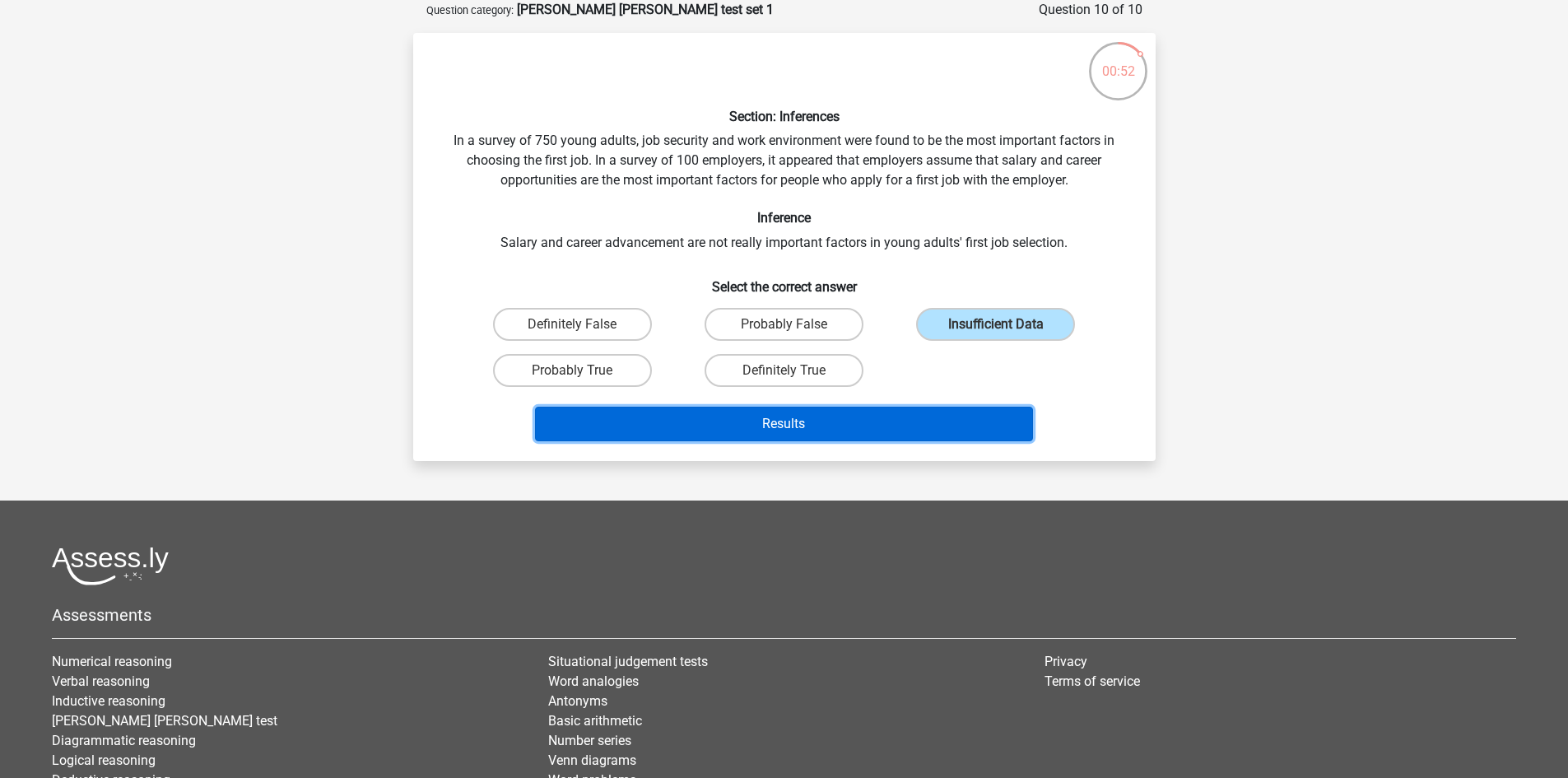
click at [898, 432] on button "Results" at bounding box center [784, 424] width 498 height 34
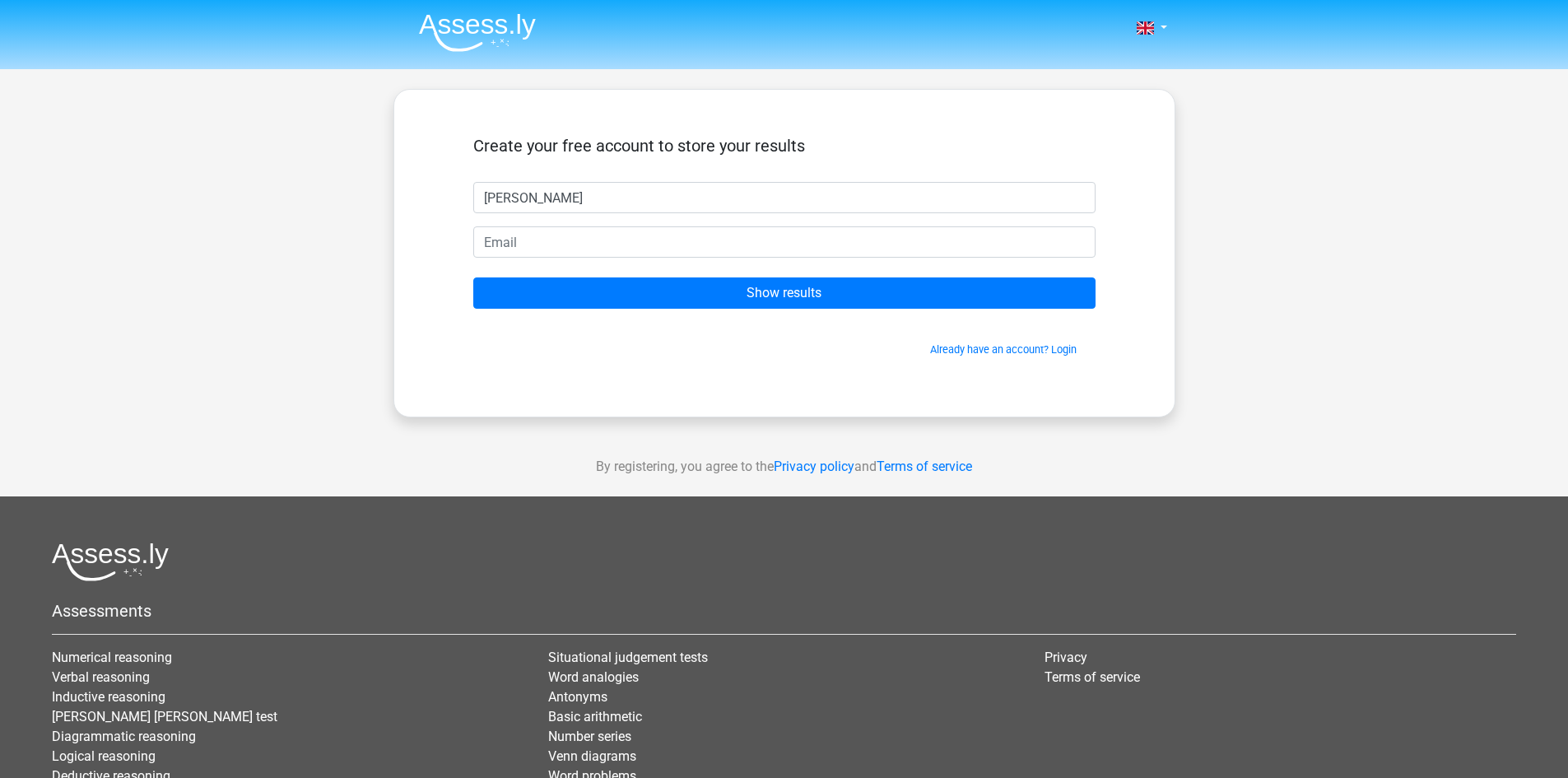
type input "[PERSON_NAME]"
type input "droskin133@hotmail.com"
click at [474, 278] on input "Show results" at bounding box center [785, 293] width 622 height 32
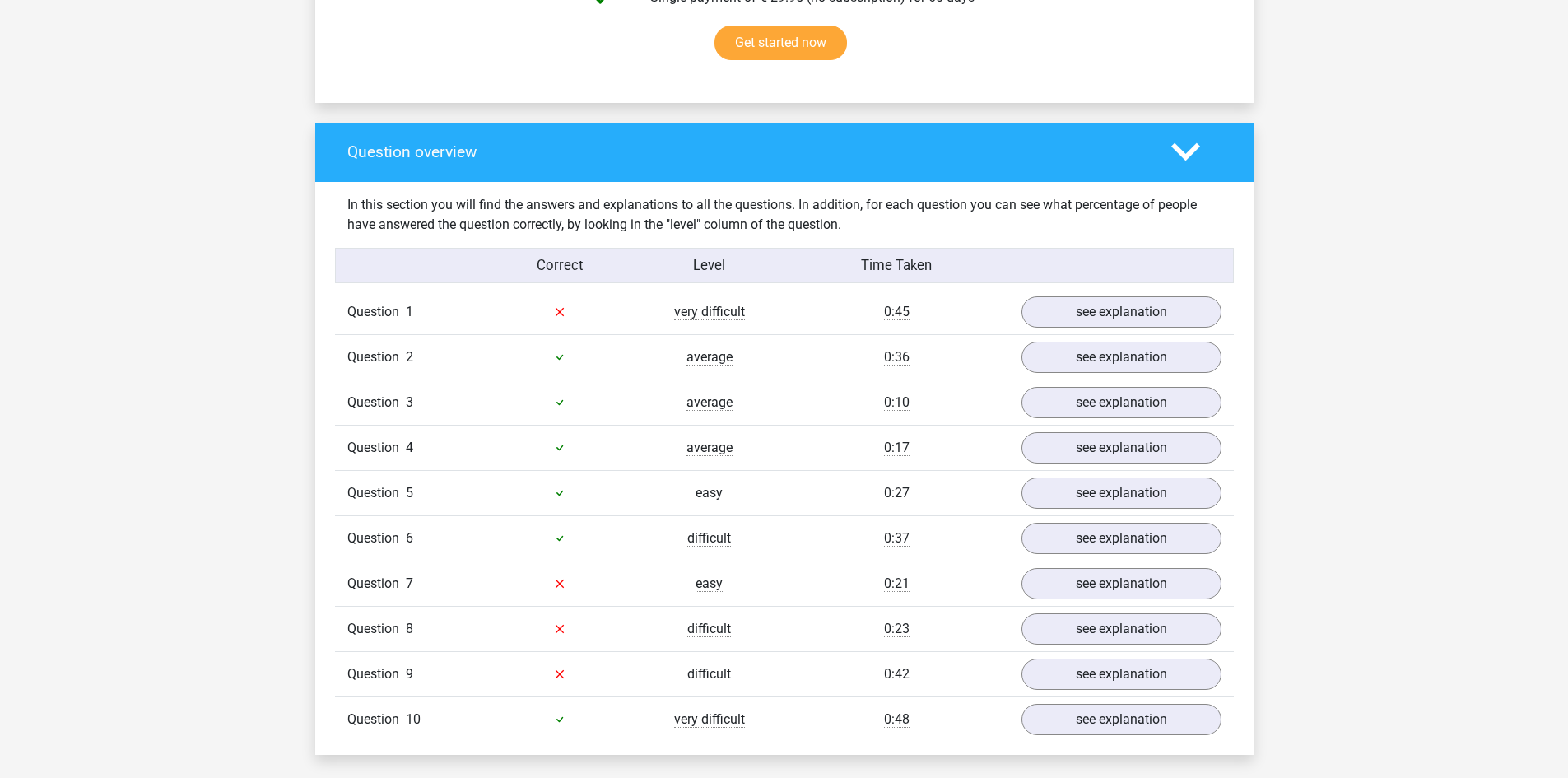
scroll to position [1071, 0]
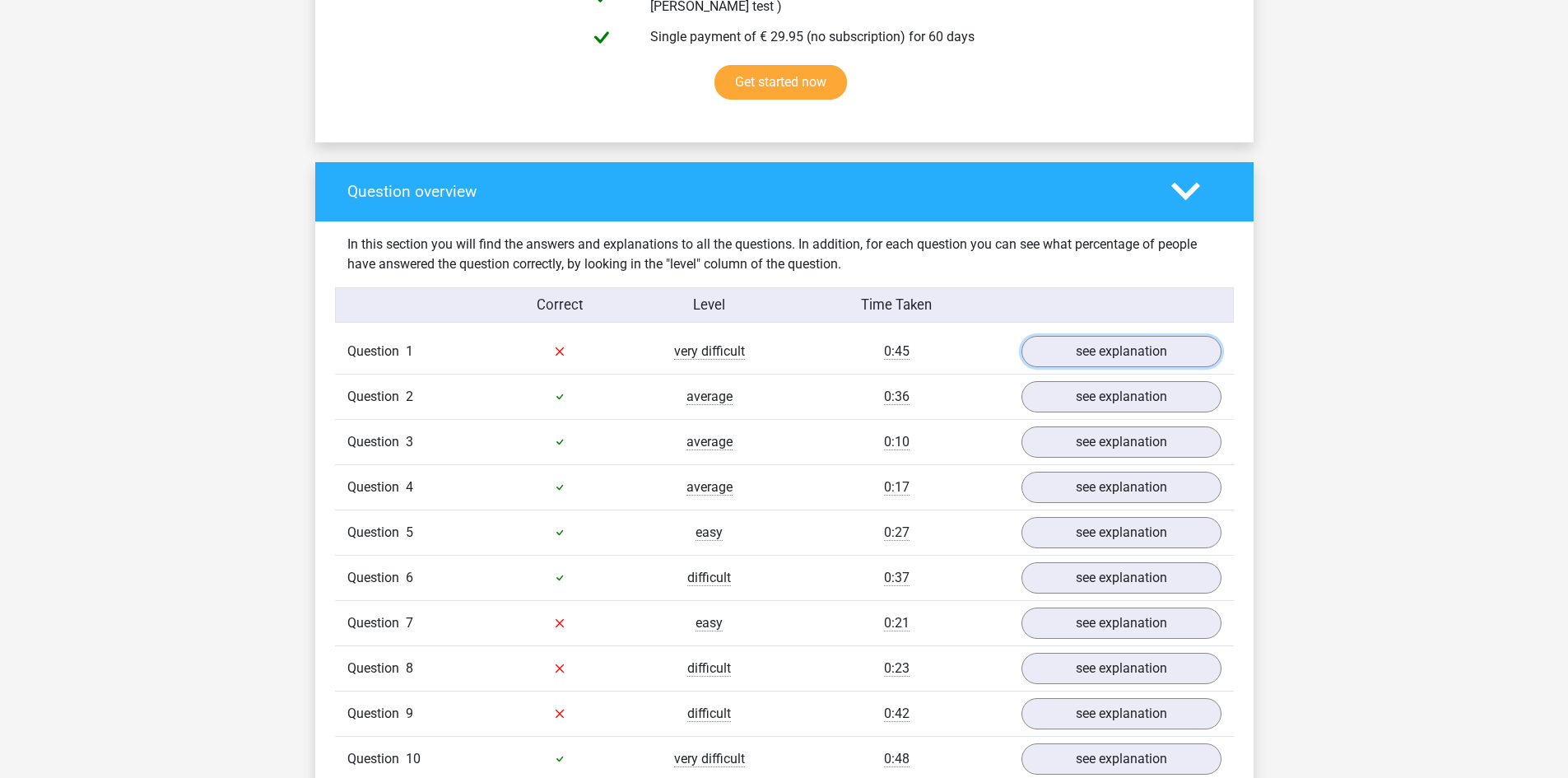
click at [1103, 340] on link "see explanation" at bounding box center [1121, 351] width 200 height 32
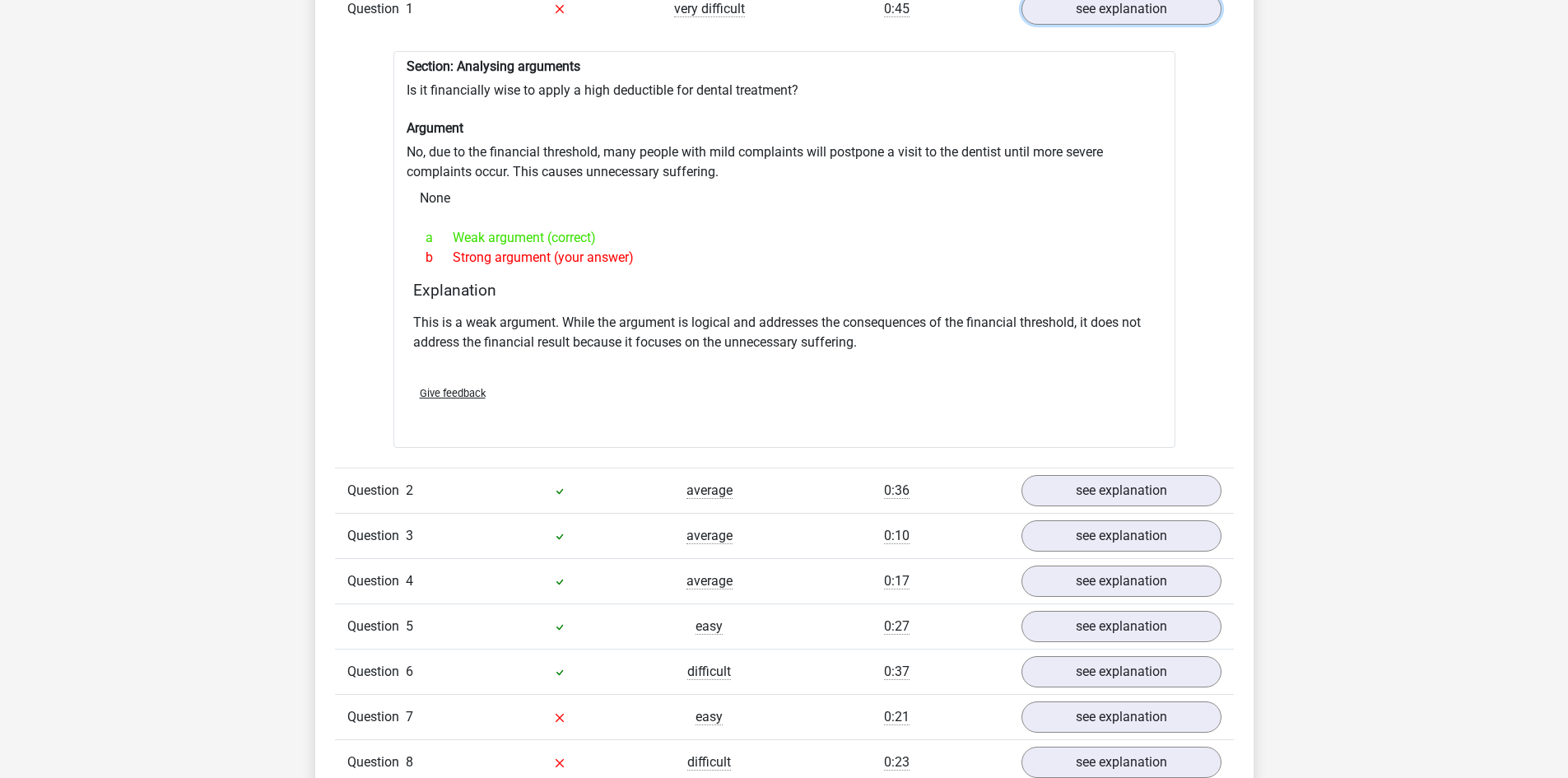
scroll to position [1647, 0]
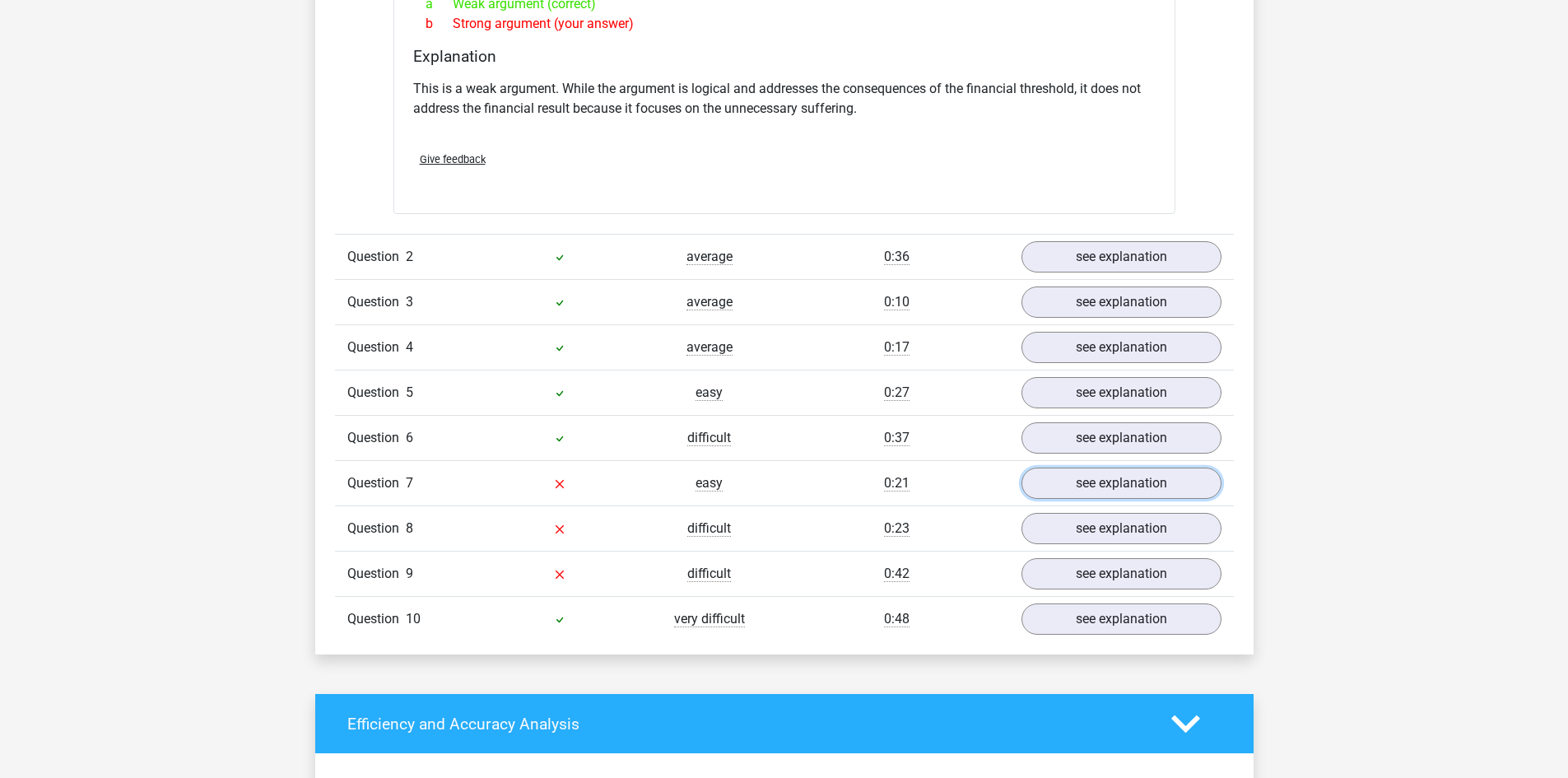
click at [1152, 485] on link "see explanation" at bounding box center [1121, 483] width 200 height 32
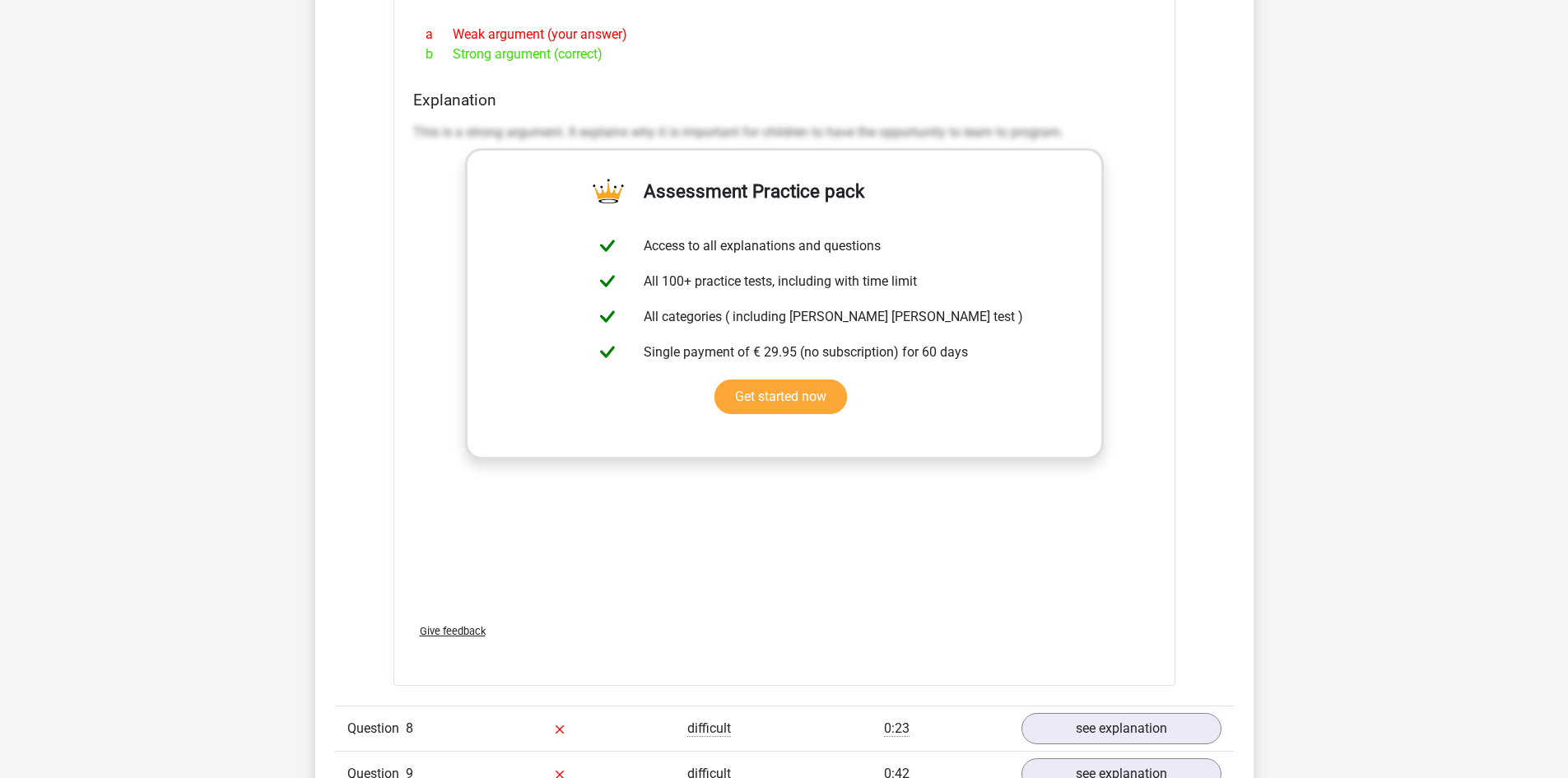
scroll to position [2635, 0]
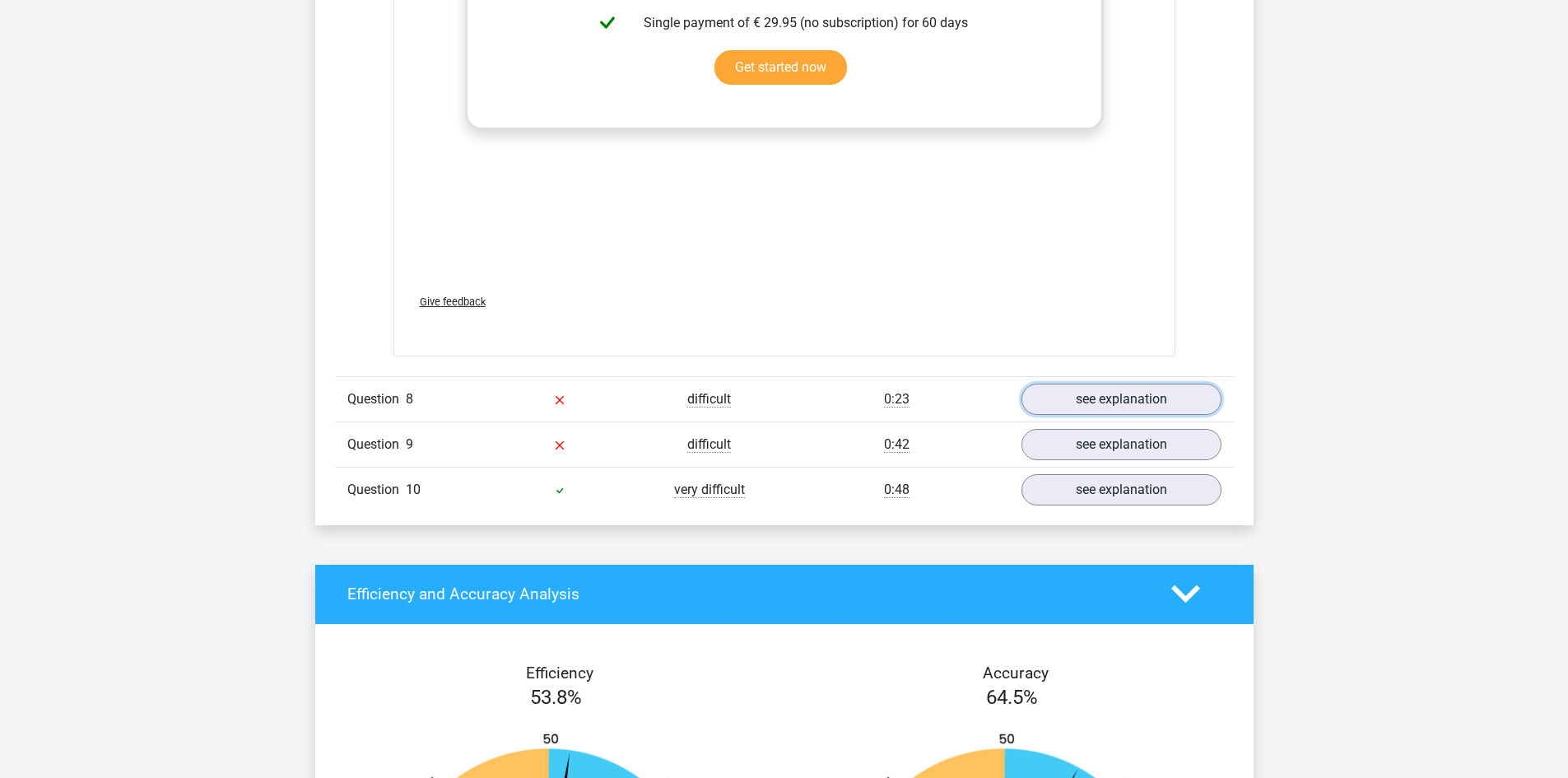
click at [1113, 384] on link "see explanation" at bounding box center [1121, 399] width 200 height 32
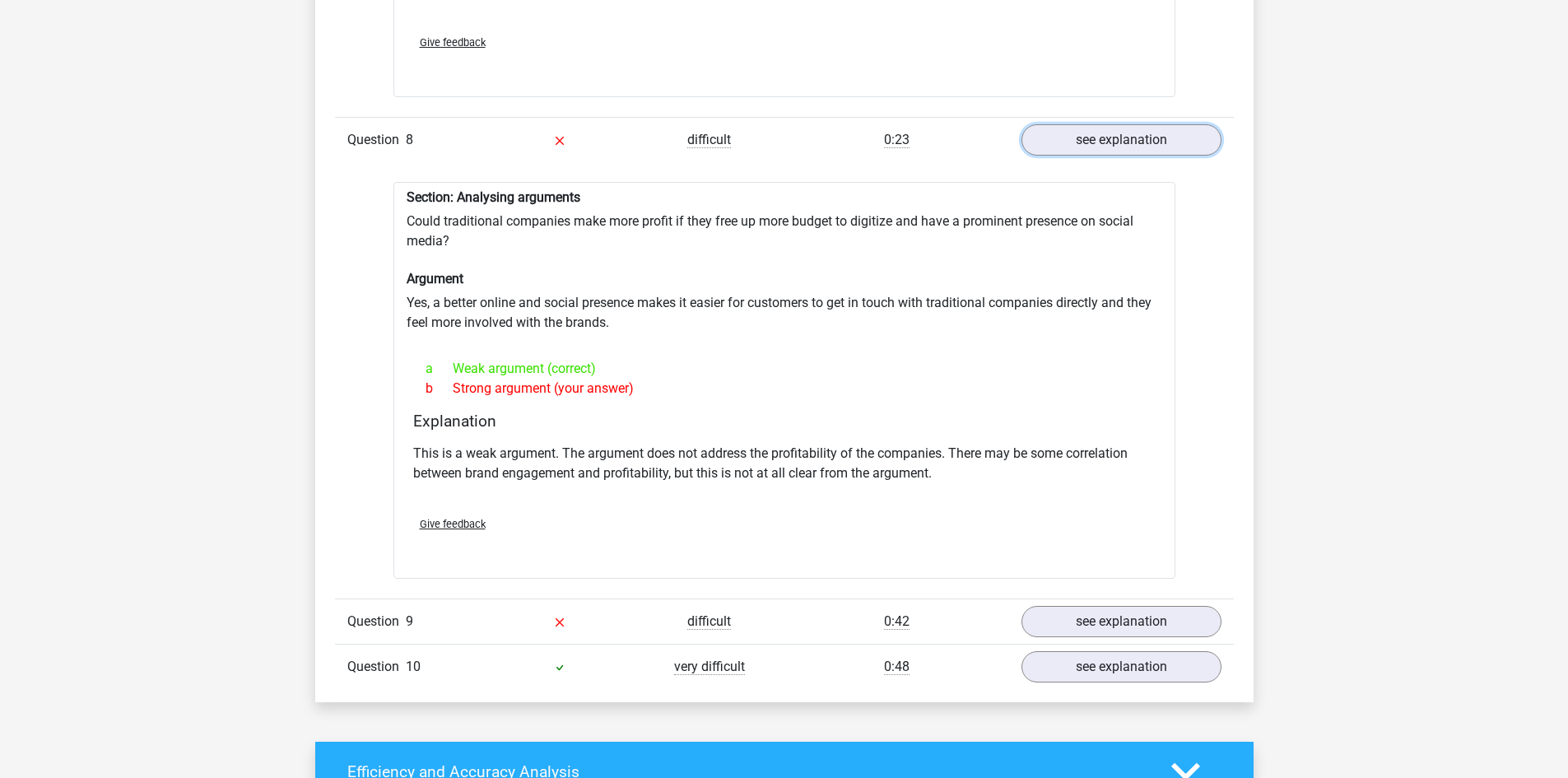
scroll to position [2883, 0]
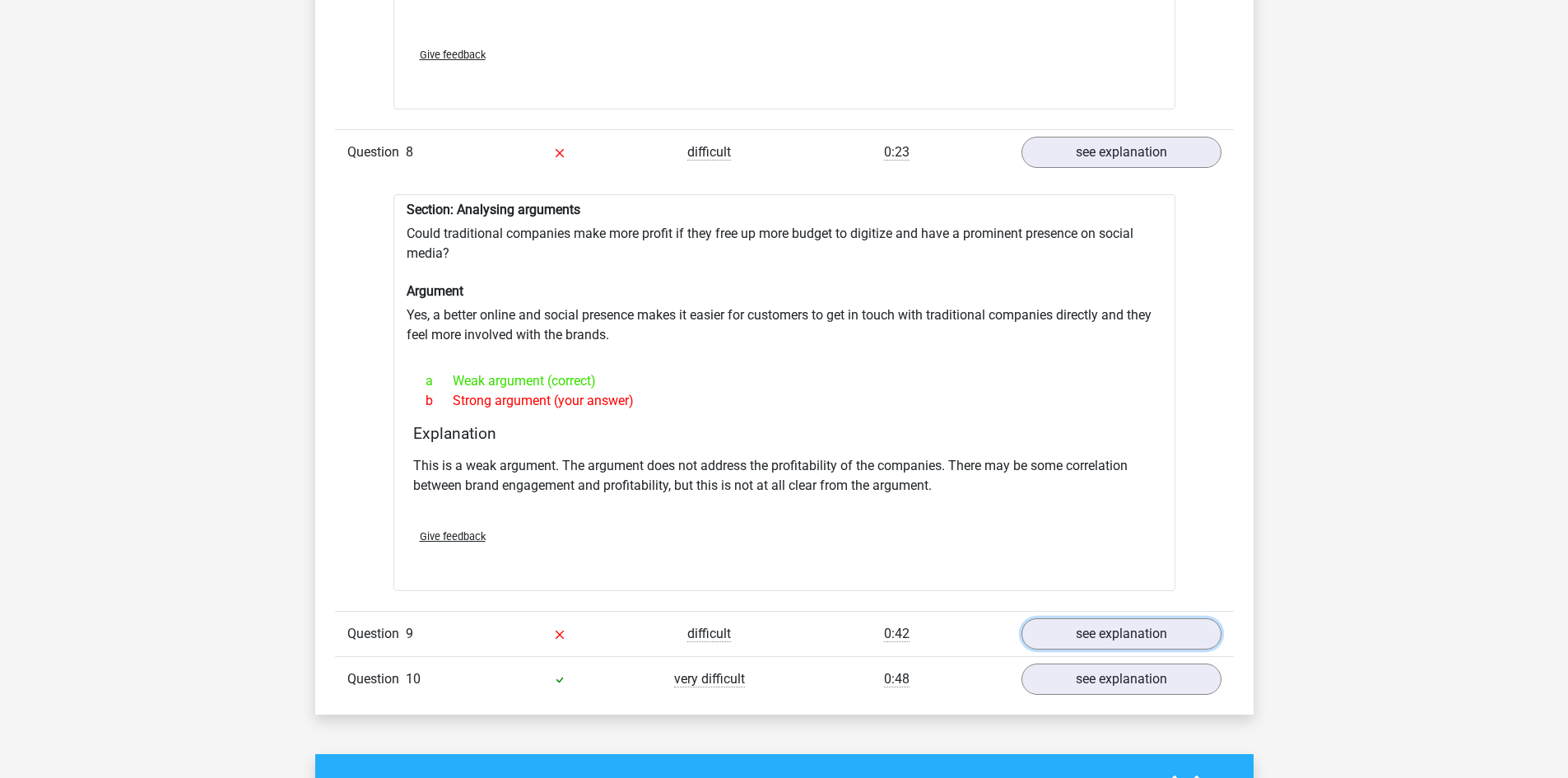
click at [1090, 630] on link "see explanation" at bounding box center [1121, 634] width 200 height 32
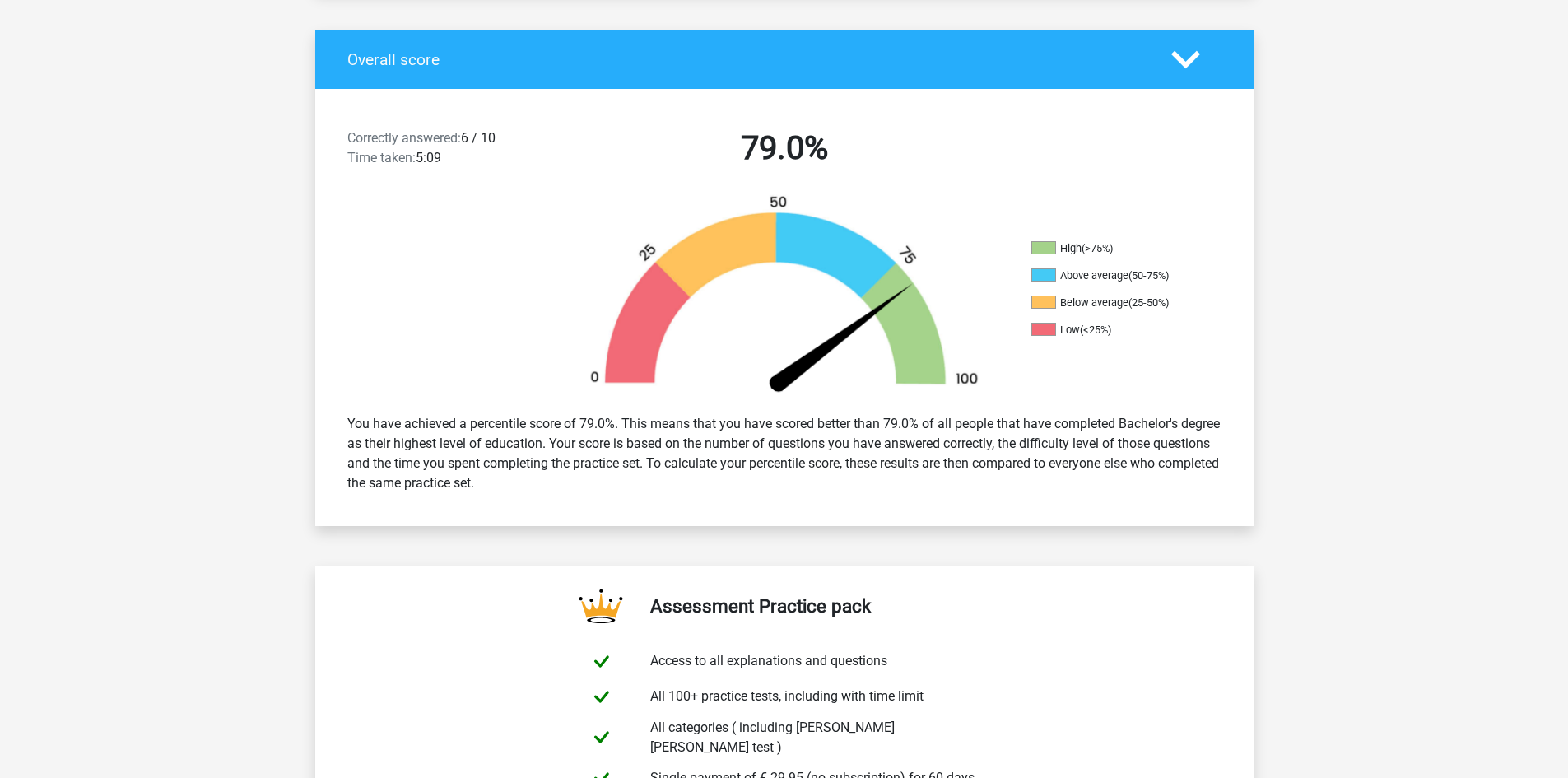
scroll to position [0, 0]
